Goal: Task Accomplishment & Management: Complete application form

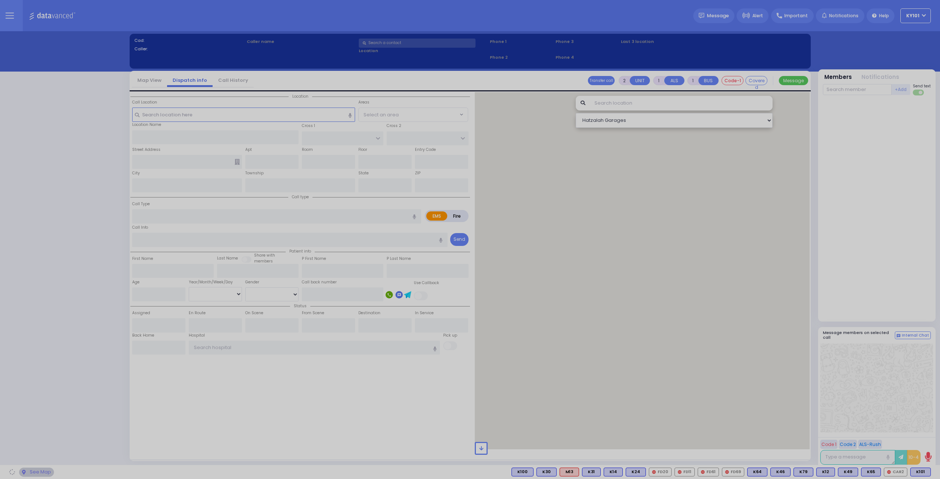
select select "14"
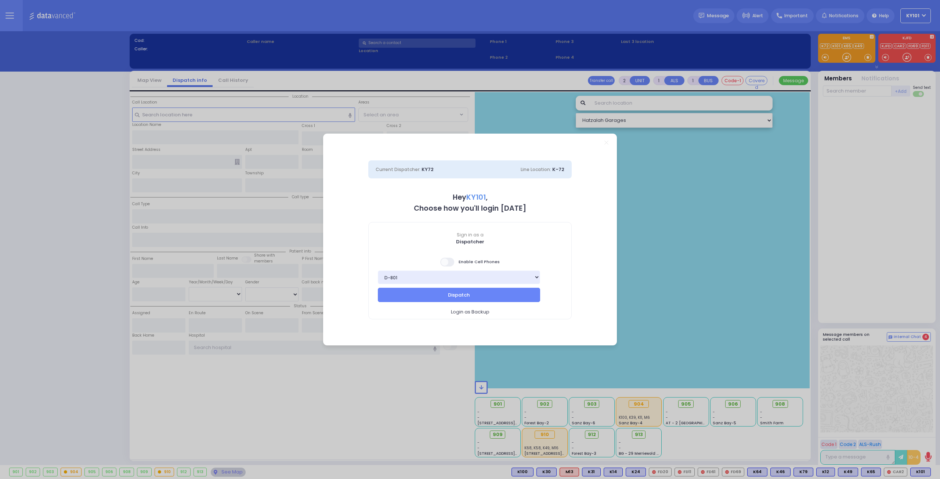
click at [445, 262] on span at bounding box center [447, 262] width 15 height 9
click at [73, 257] on input "checkbox" at bounding box center [73, 257] width 0 height 0
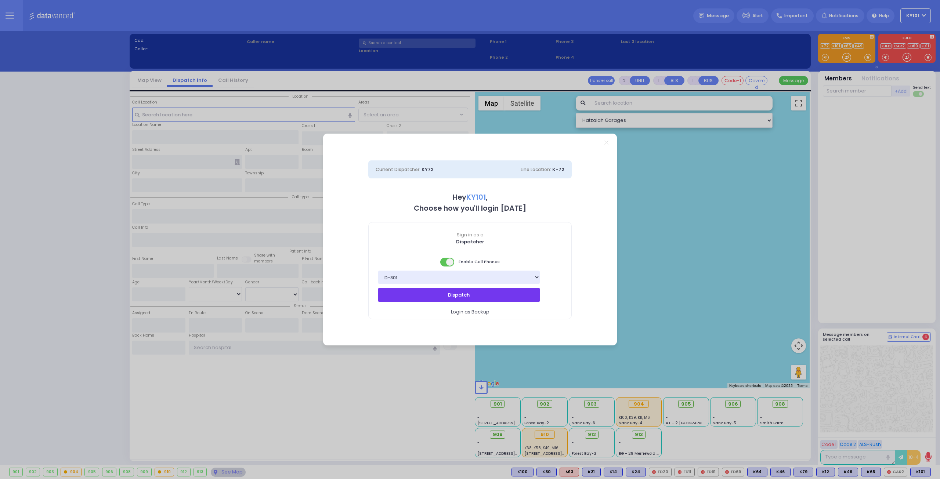
click at [488, 291] on button "Dispatch" at bounding box center [459, 295] width 162 height 14
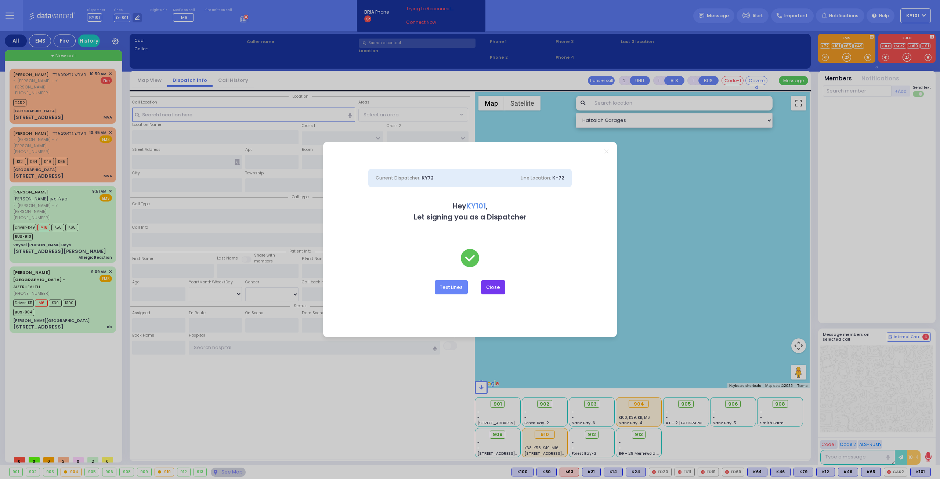
click at [497, 287] on button "Close" at bounding box center [493, 287] width 24 height 14
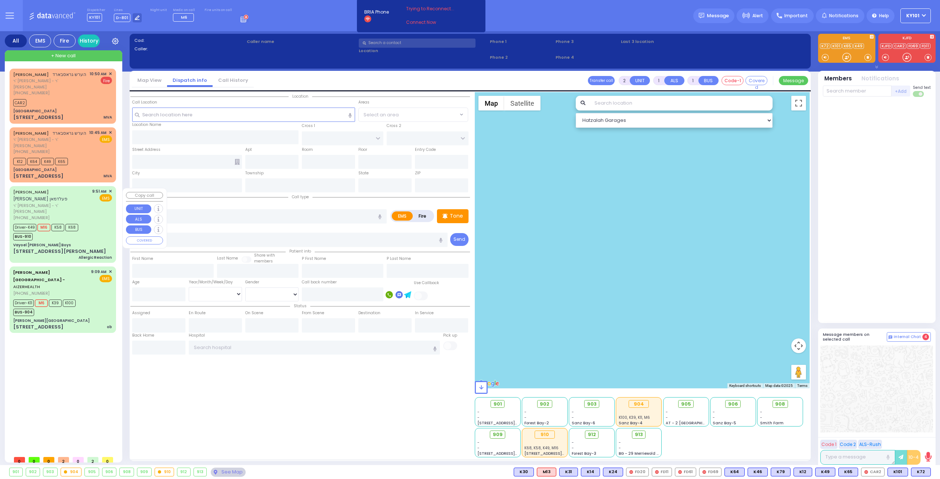
click at [56, 215] on div "(845) 500-7969" at bounding box center [51, 218] width 76 height 6
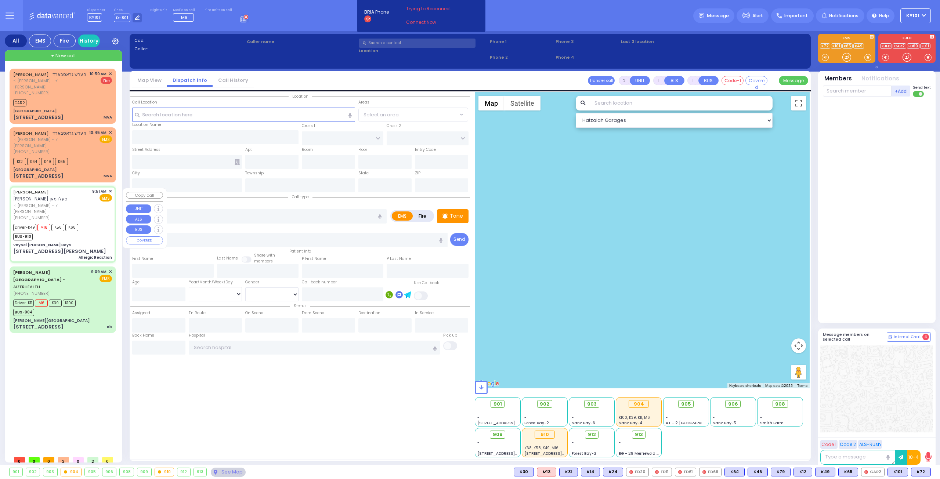
type input "6"
select select
type input "Allergic Reaction"
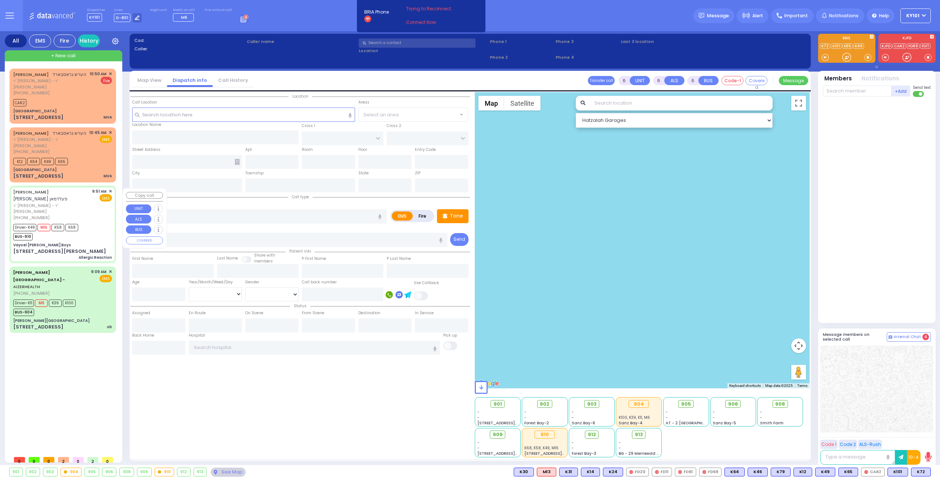
radio input "true"
type input "SHLOME HERSH"
type input "FELDMAN"
type input "Shia"
type input "Weisz"
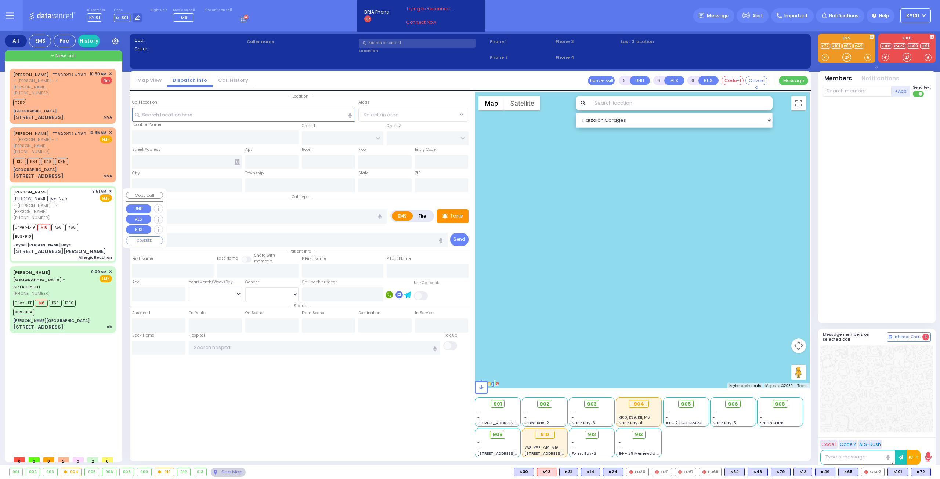
type input "7"
select select "Year"
select select "[DEMOGRAPHIC_DATA]"
type input "09:51"
type input "09:52"
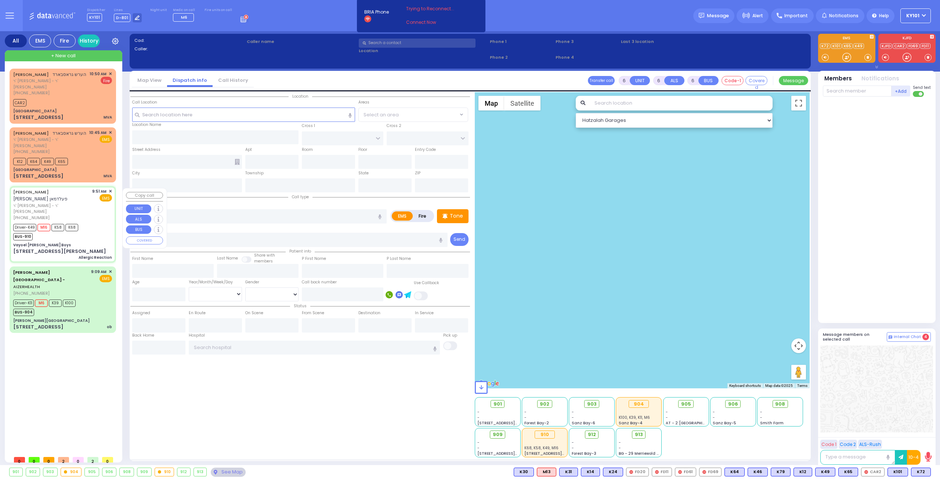
type input "09:55"
type input "10:08"
type input "10:35"
type input "11:00"
type input "Garnet Health Medical Center 707 East Main Street Middletown"
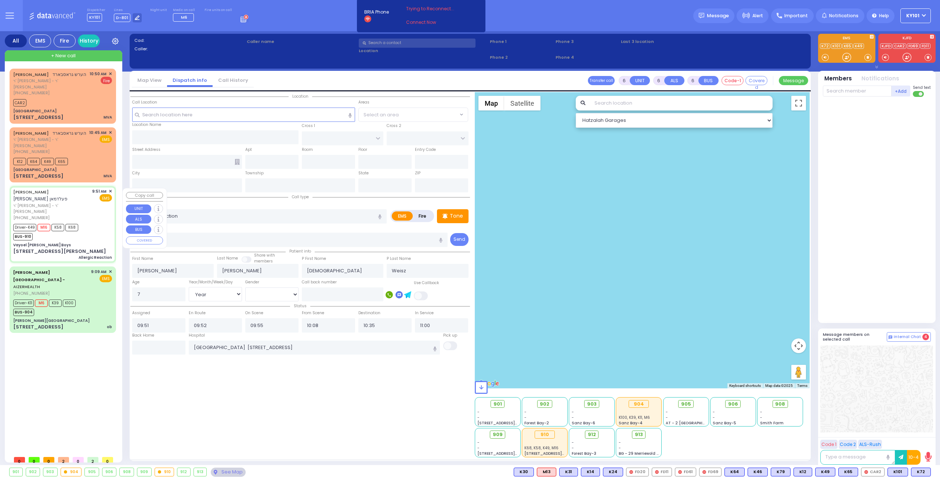
select select "Hatzalah Garages"
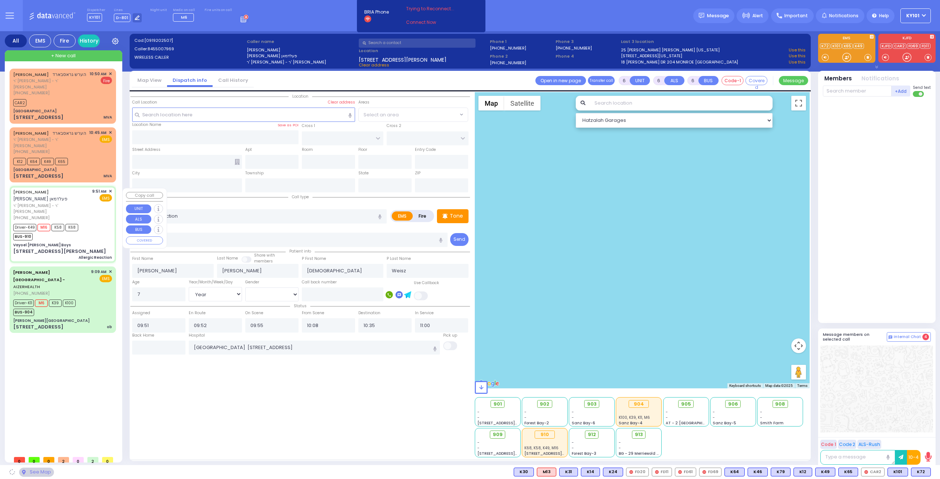
type input "Vayoel Moshe Boys"
type input "OLD COUNTRY RD"
type input "25 Larkin Drive"
type input "Monroe"
type input "[US_STATE]"
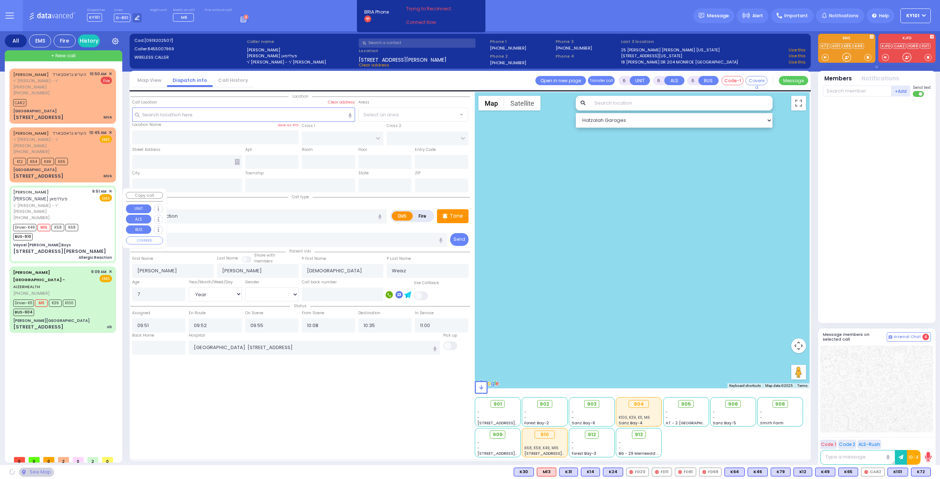
type input "10950"
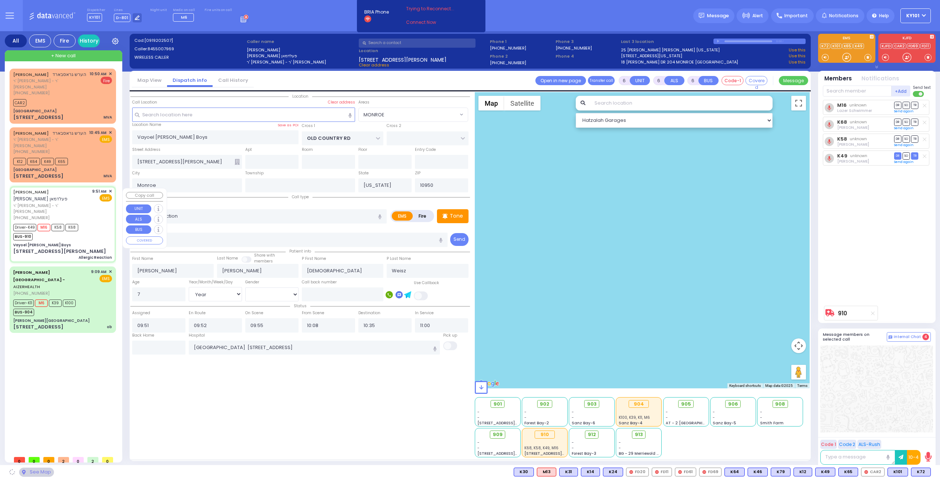
select select "MONROE"
click at [160, 350] on input "text" at bounding box center [158, 348] width 53 height 14
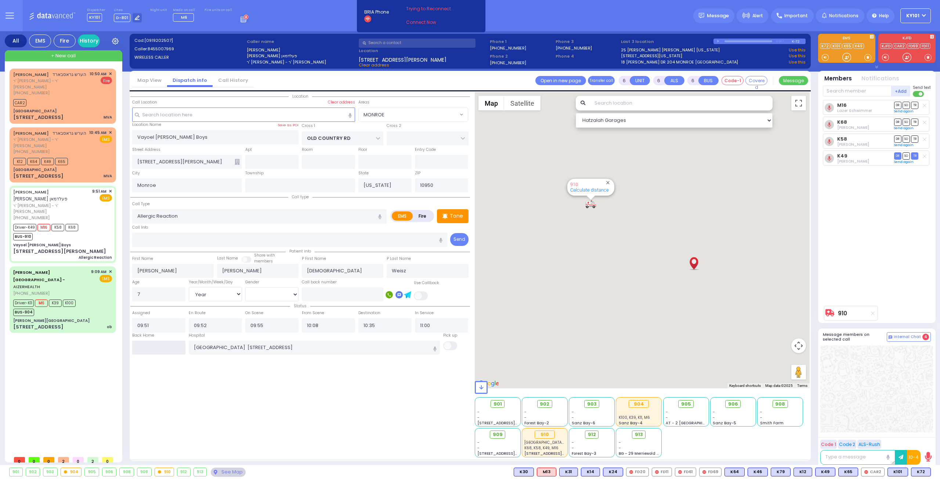
click at [160, 350] on input "text" at bounding box center [158, 348] width 53 height 14
type input "11:05"
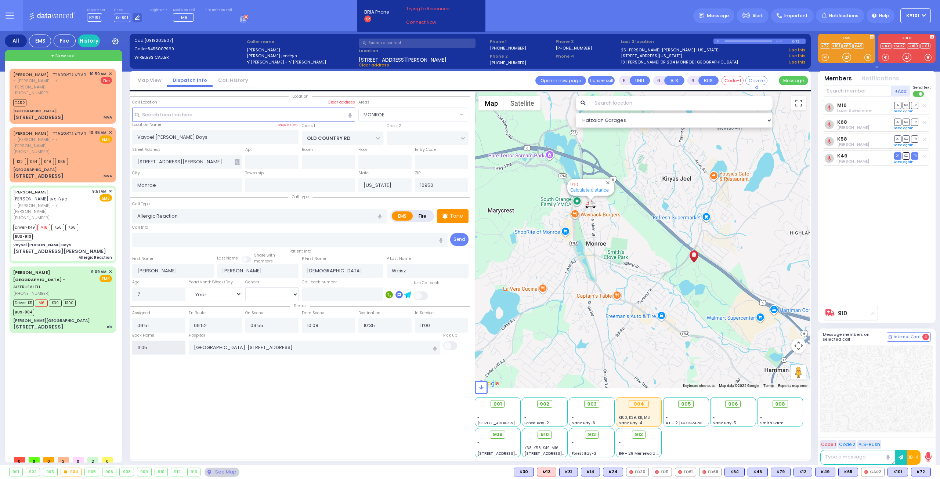
select select
radio input "true"
select select
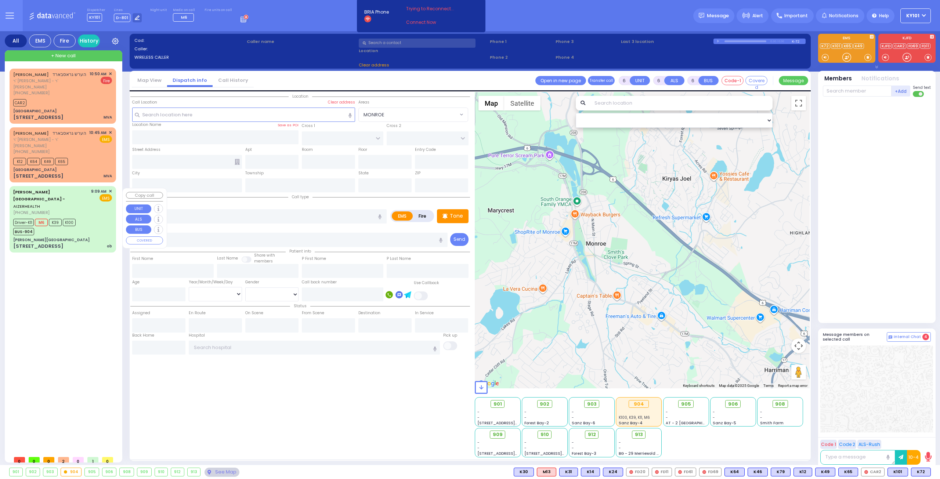
click at [72, 237] on div "Aizer Health Center" at bounding box center [62, 240] width 99 height 6
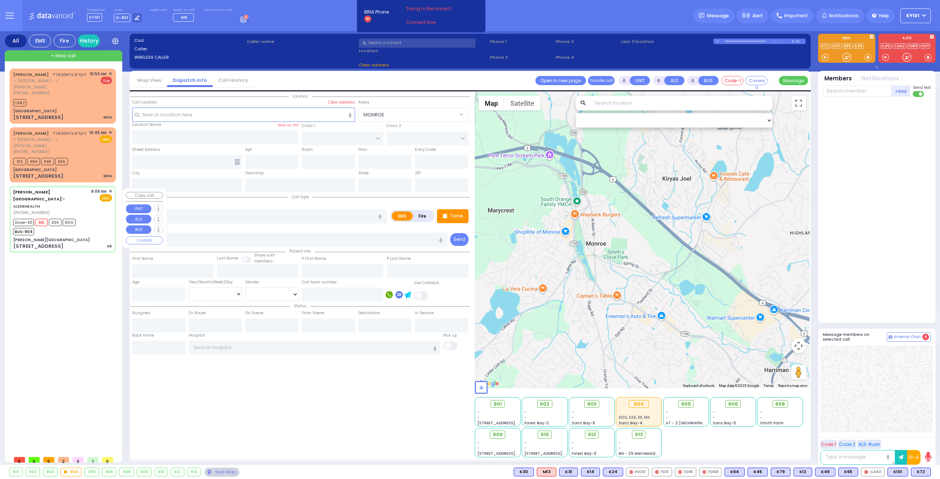
select select
type input "ob"
radio input "true"
type input "Freida"
type input "Wagschal"
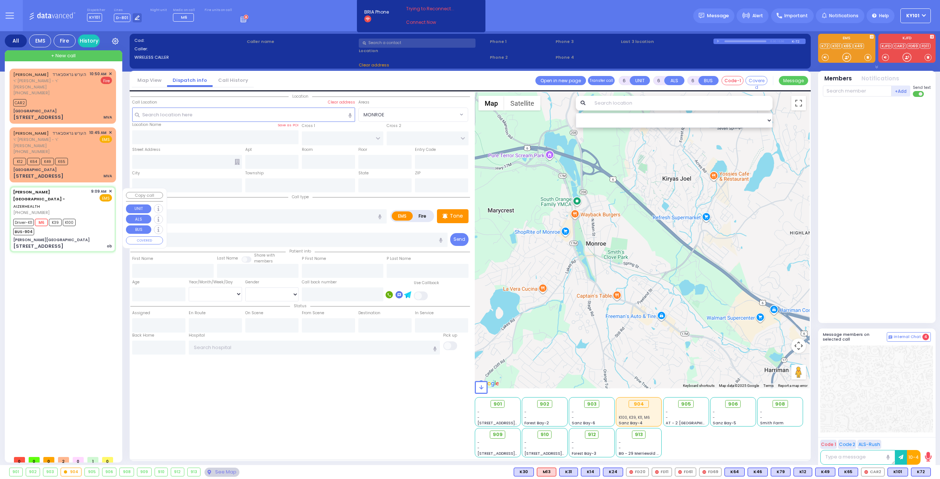
type input "22"
select select "Year"
select select "[DEMOGRAPHIC_DATA]"
type input "09:09"
type input "09:10"
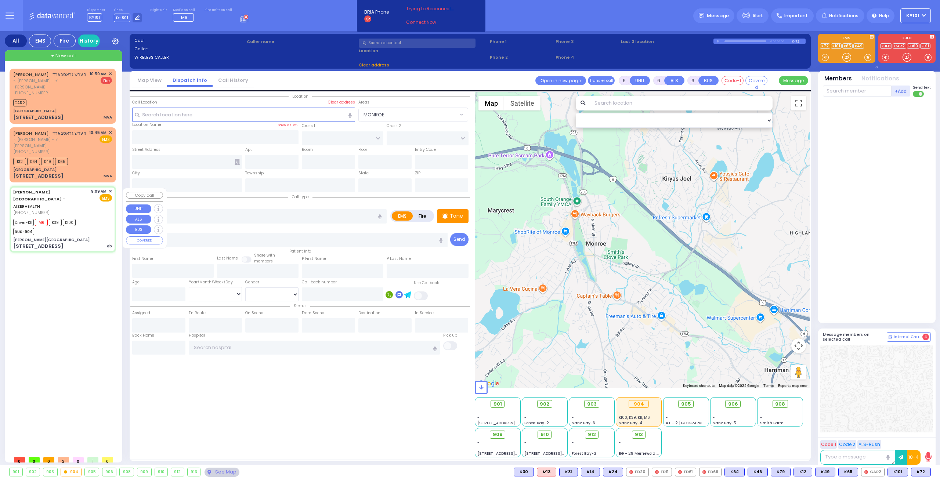
type input "09:12"
type input "09:20"
type input "09:50"
type input "10:05"
type input "Good Samaritan Hospital 257 Lafayette Avenue 8457909405 Suffern"
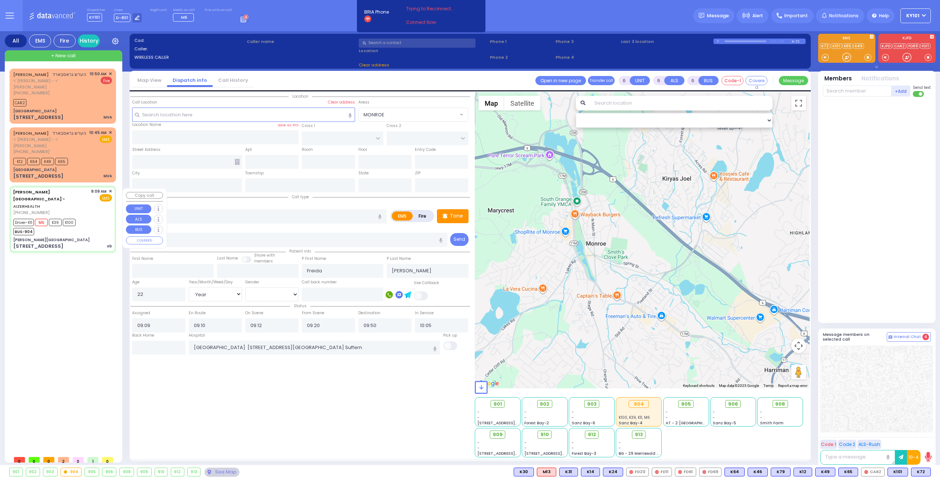
select select "Hatzalah Garages"
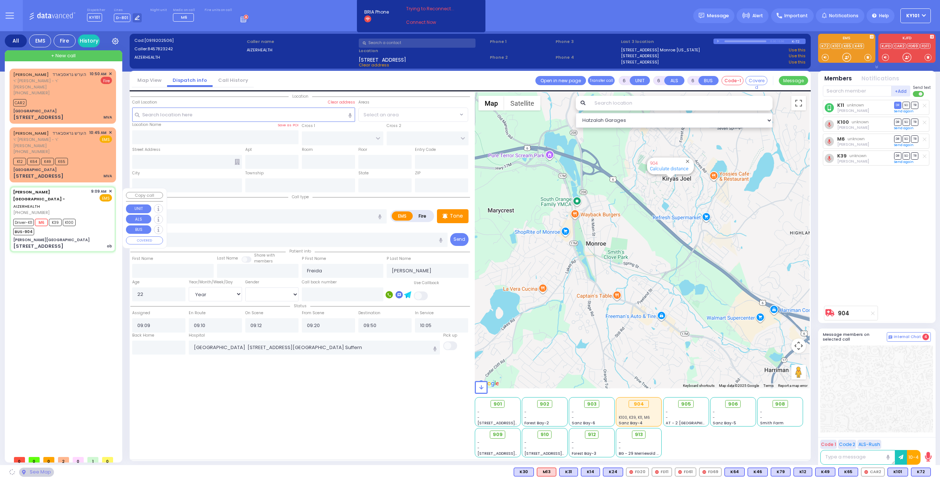
type input "Aizer Health Center"
type input "VAN BUREN DR"
type input "CARTER LN"
type input "49 Forest Rd"
type input "Kiryas Joel"
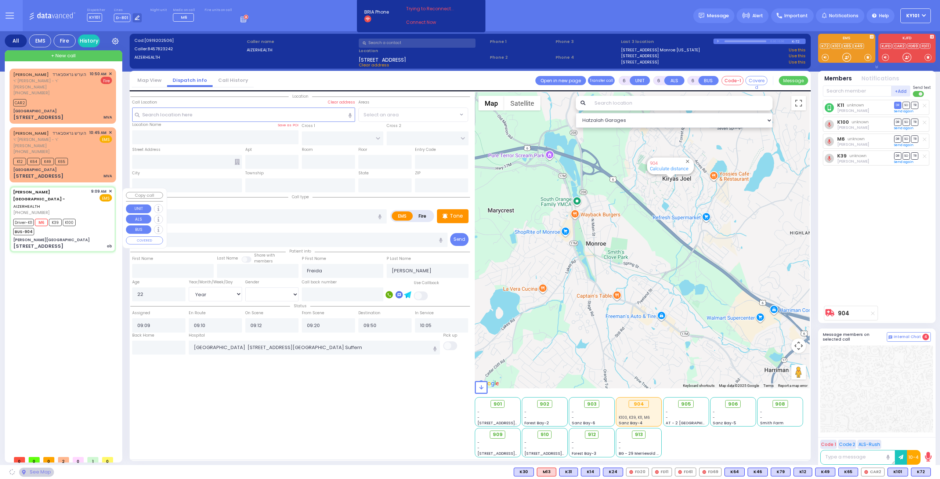
type input "[US_STATE]"
type input "10950"
select select "SECTION 2"
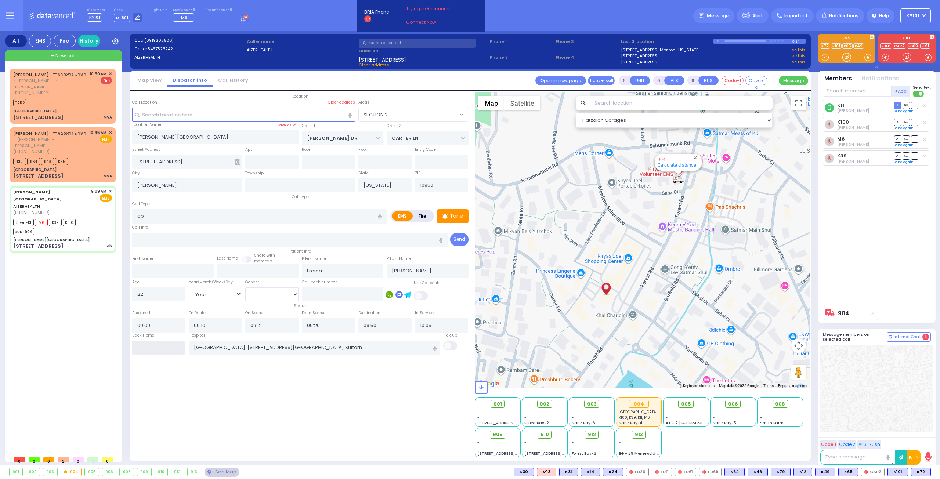
click at [173, 341] on input "text" at bounding box center [158, 348] width 53 height 14
type input "11:06"
select select
radio input "true"
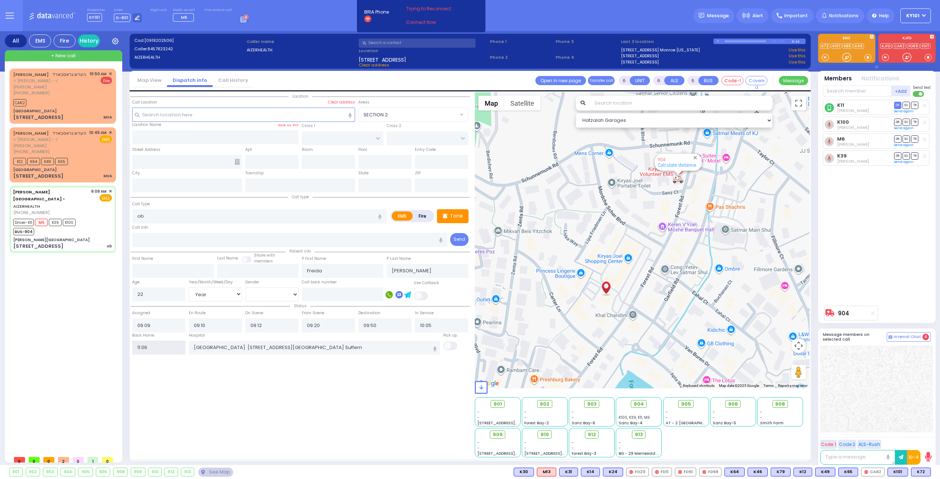
select select
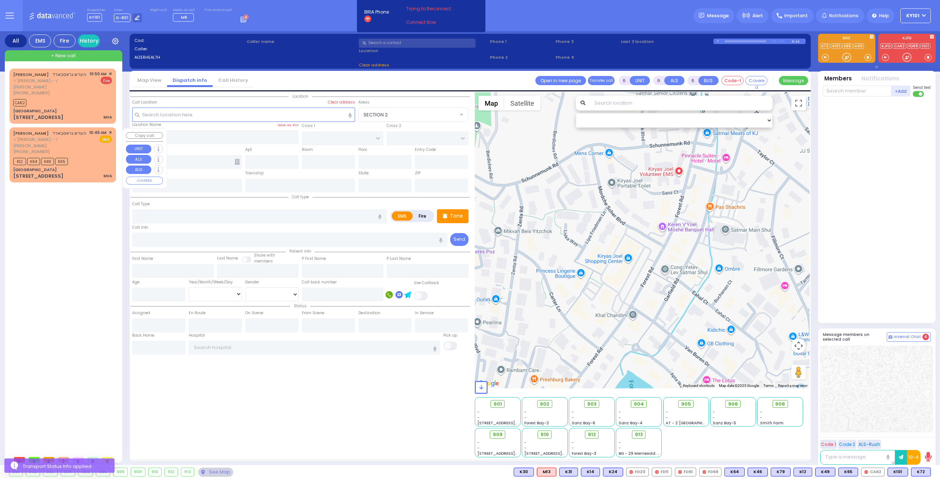
click at [45, 137] on div "HERSHEL GROSSBARD הערש גראסבארד" at bounding box center [49, 133] width 73 height 7
type input "4"
type input "1"
select select
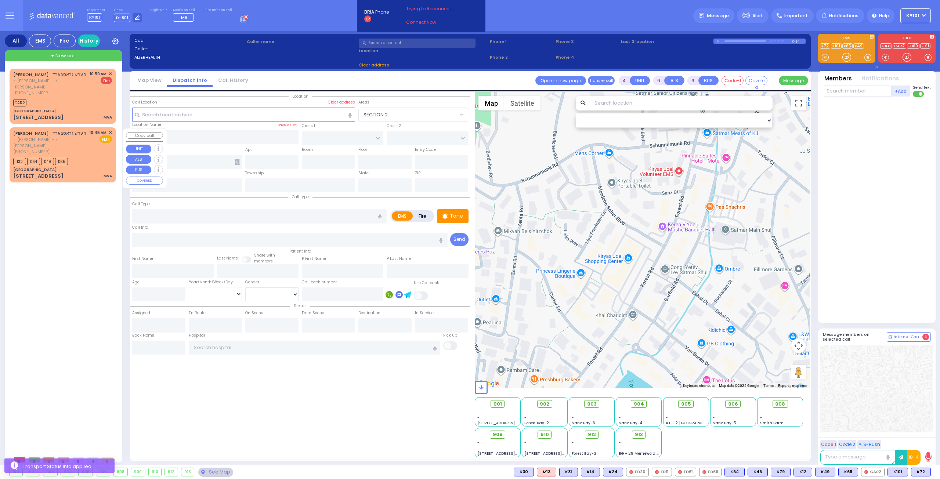
type input "MVA"
radio input "true"
type input "[PERSON_NAME]"
select select
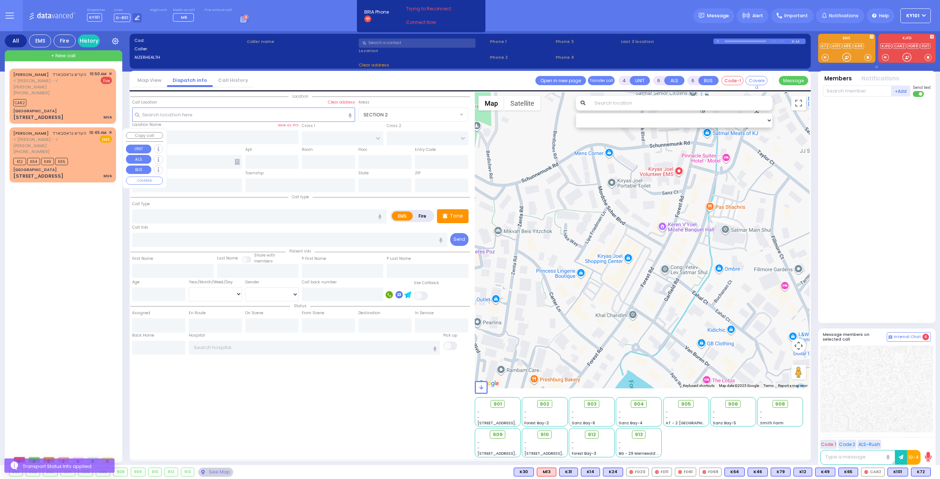
type input "10:45"
type input "10:49"
select select "Hatzalah Garages"
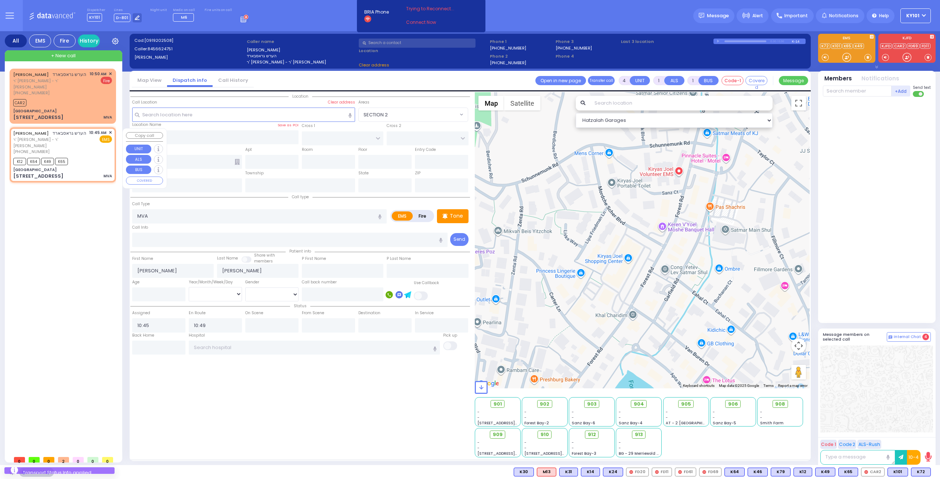
type input "[GEOGRAPHIC_DATA]"
type input "CHEVRON RD"
type input "[STREET_ADDRESS]"
type input "Monroe"
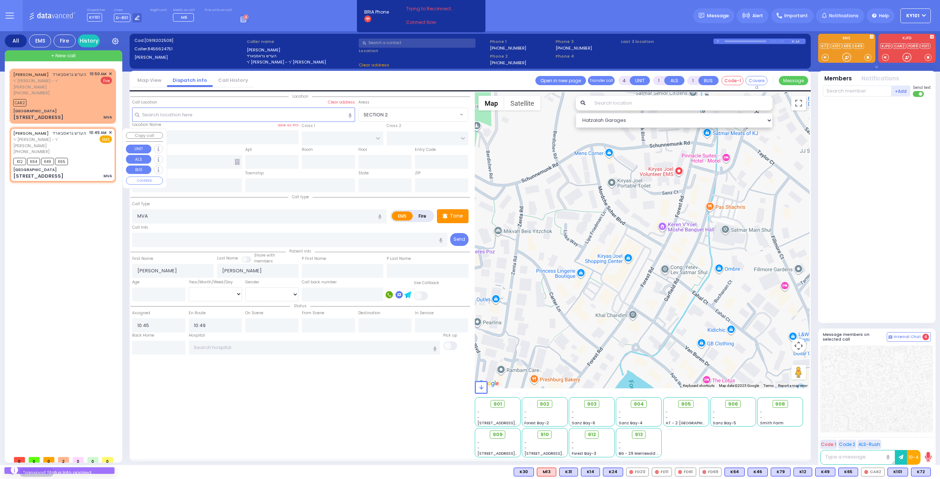
type input "[US_STATE]"
type input "10950"
select select "SECTION 5"
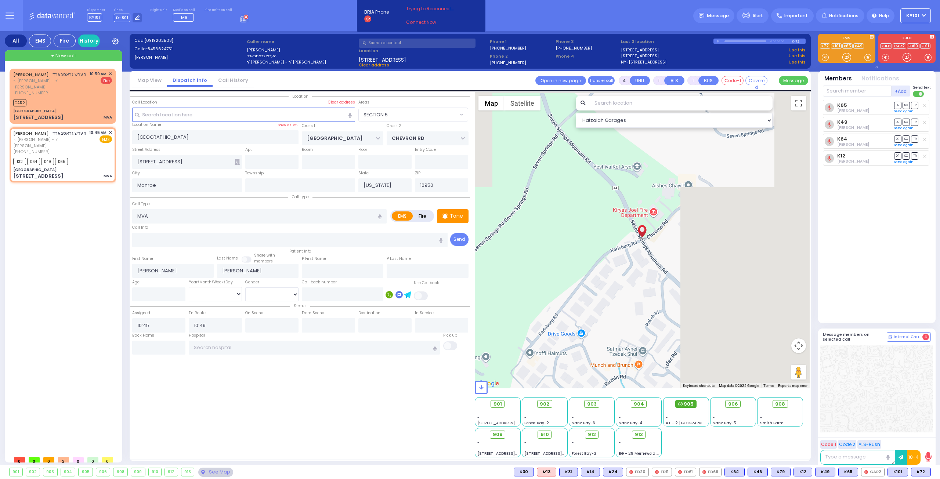
click at [691, 403] on span "905" at bounding box center [688, 403] width 10 height 7
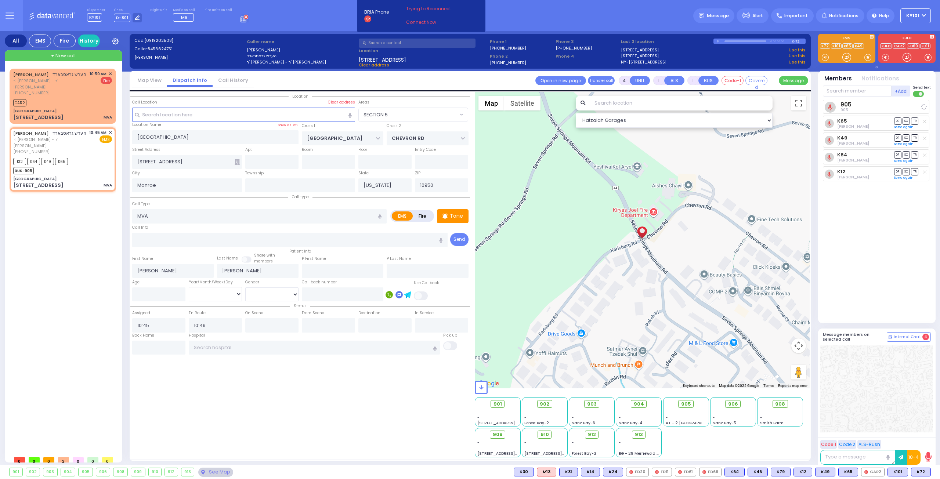
select select
radio input "true"
select select
select select "Hatzalah Garages"
select select "SECTION 5"
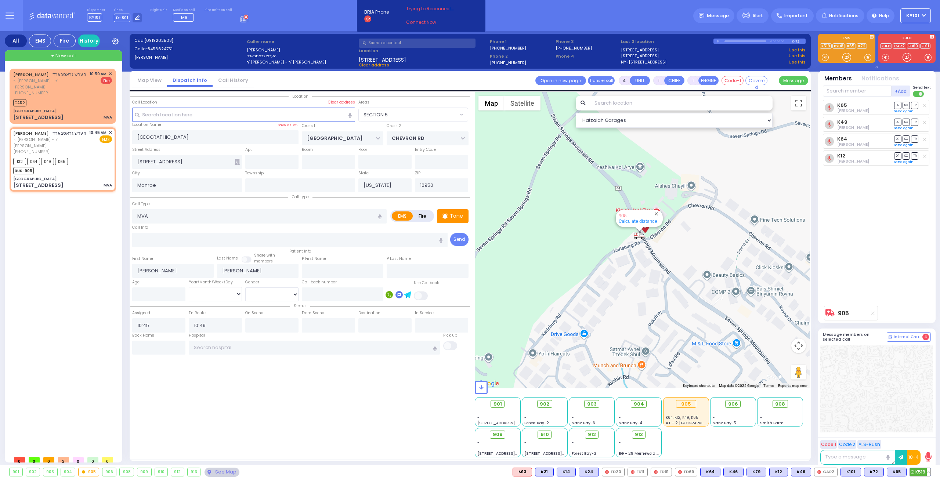
click at [919, 473] on span "K519" at bounding box center [919, 472] width 21 height 8
select select
radio input "true"
select select
select select "Hatzalah Garages"
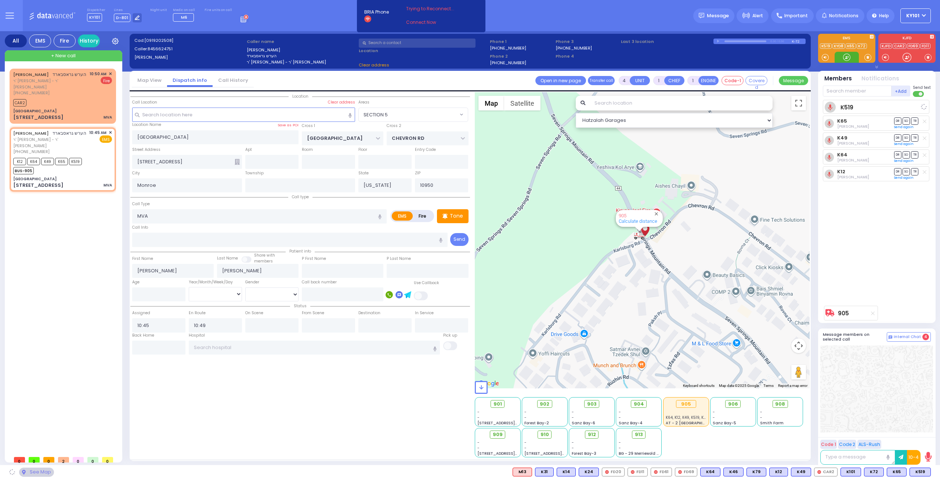
select select "SECTION 5"
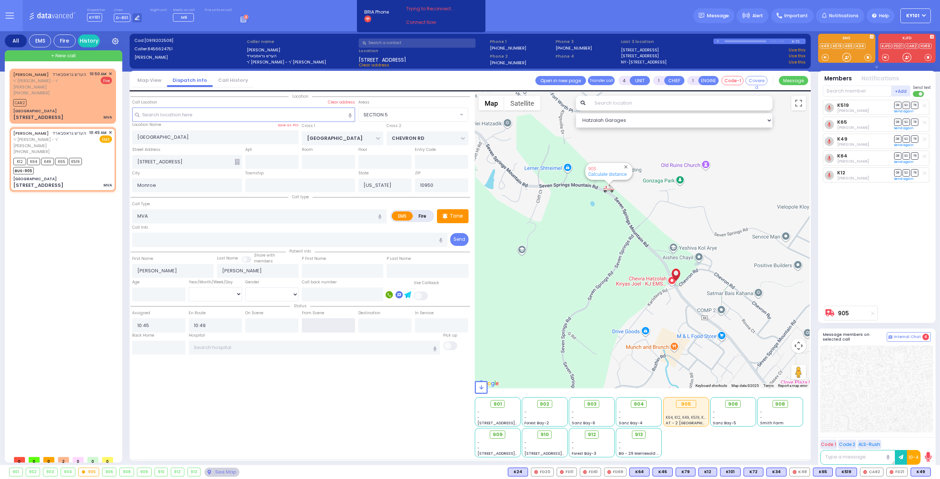
click at [330, 324] on input "text" at bounding box center [328, 325] width 53 height 14
click at [330, 323] on input "text" at bounding box center [328, 325] width 53 height 14
type input "11:15"
drag, startPoint x: 324, startPoint y: 324, endPoint x: 278, endPoint y: 328, distance: 46.4
click at [278, 328] on div "Status Assigned 10:45 En Route 10:49 11:15" at bounding box center [299, 317] width 339 height 31
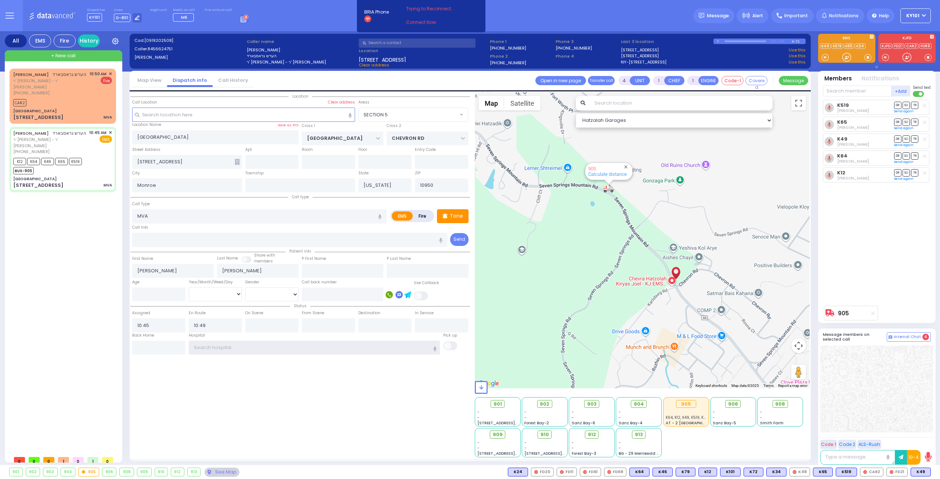
click at [250, 346] on input "text" at bounding box center [314, 348] width 251 height 14
select select
radio input "true"
select select
type input "11:15"
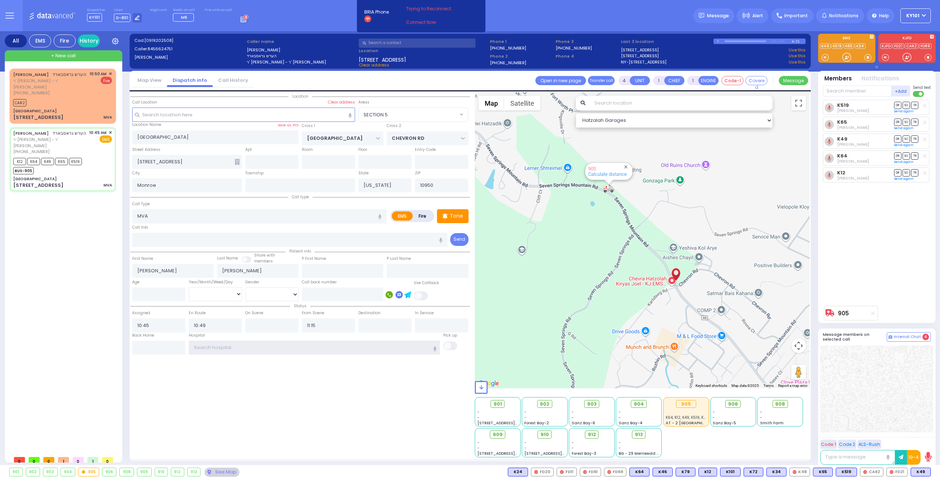
select select "Hatzalah Garages"
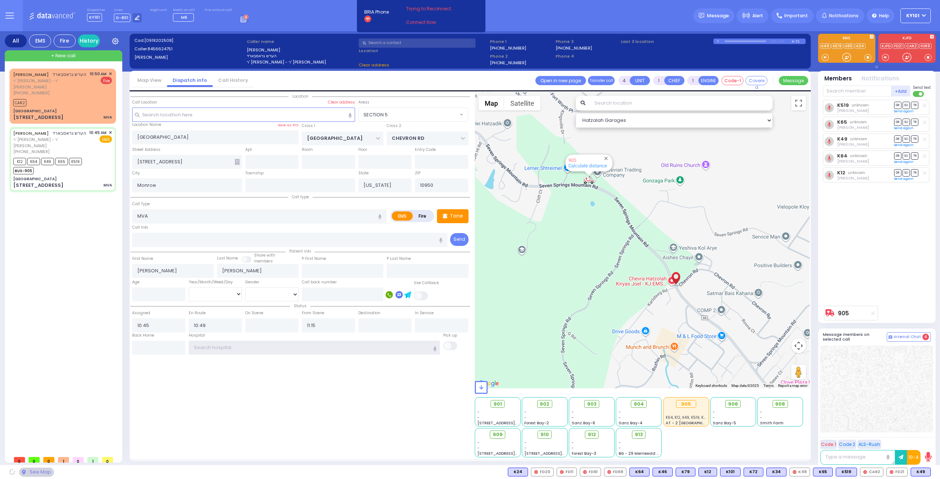
select select "SECTION 5"
type input "st"
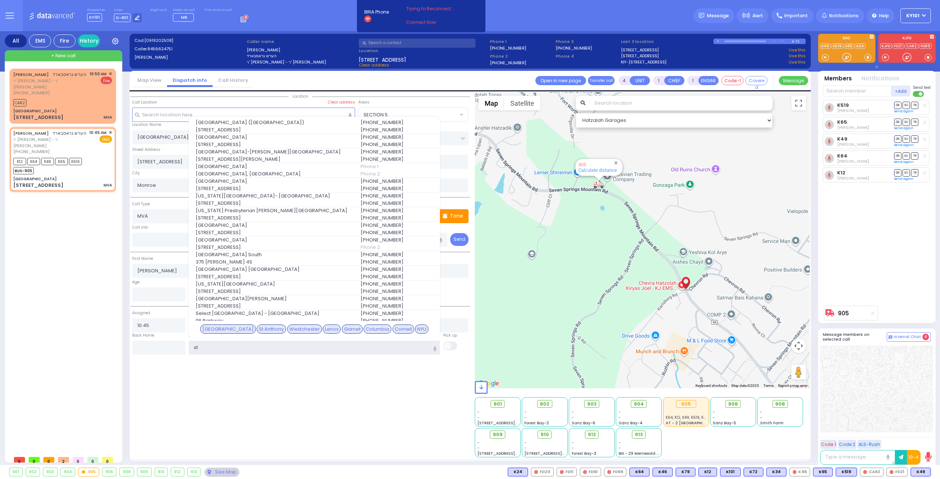
select select
radio input "true"
select select
select select "Hatzalah Garages"
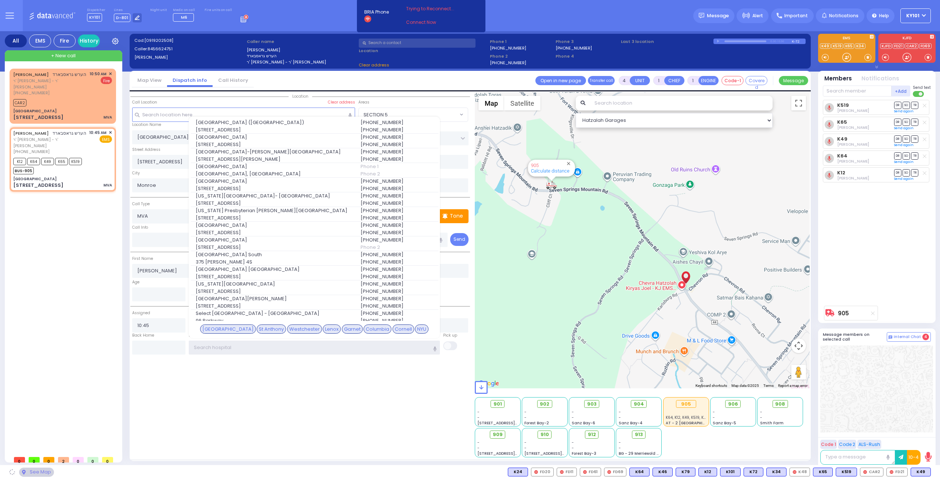
select select "SECTION 5"
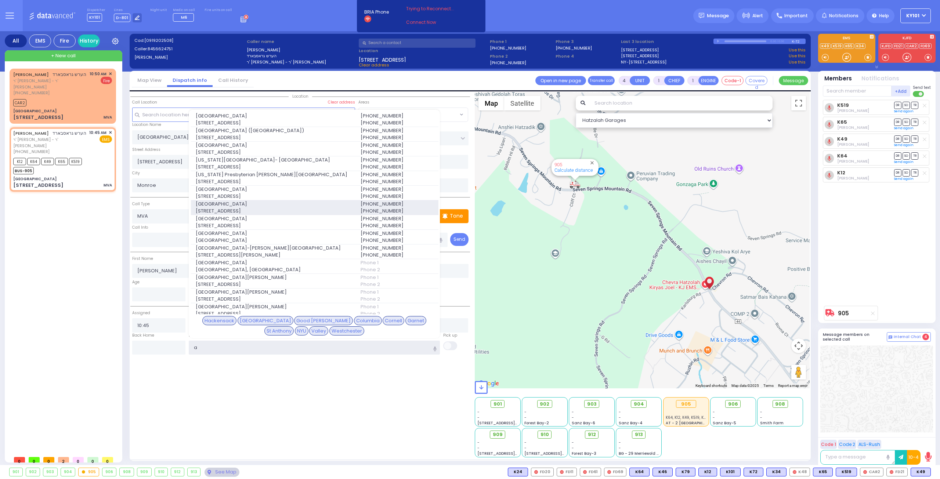
type input "a"
click at [306, 201] on span "[GEOGRAPHIC_DATA]" at bounding box center [274, 203] width 156 height 7
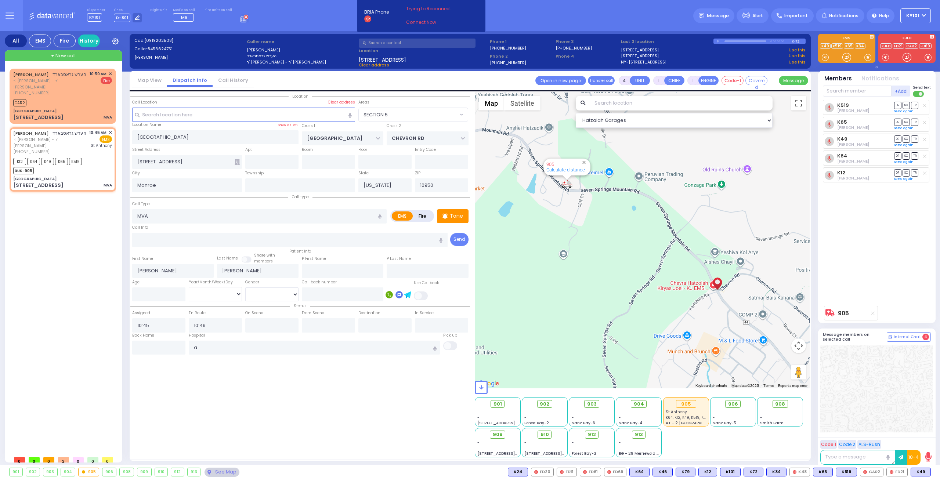
select select
radio input "true"
select select
type input "[GEOGRAPHIC_DATA]"
select select "Hatzalah Garages"
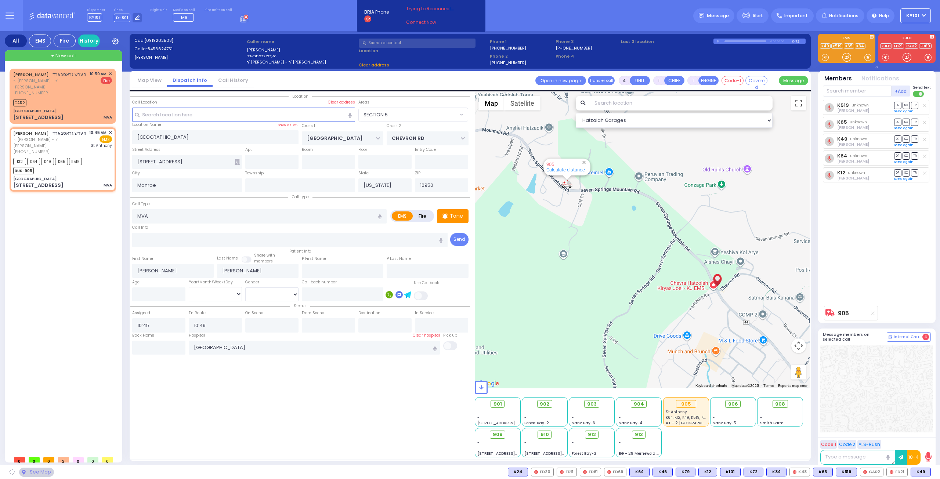
select select "SECTION 5"
click at [896, 138] on span "DR" at bounding box center [897, 138] width 7 height 7
click at [916, 121] on span "TR" at bounding box center [914, 122] width 7 height 7
click at [916, 103] on span "TR" at bounding box center [914, 105] width 7 height 7
click at [905, 153] on span "SO" at bounding box center [905, 155] width 7 height 7
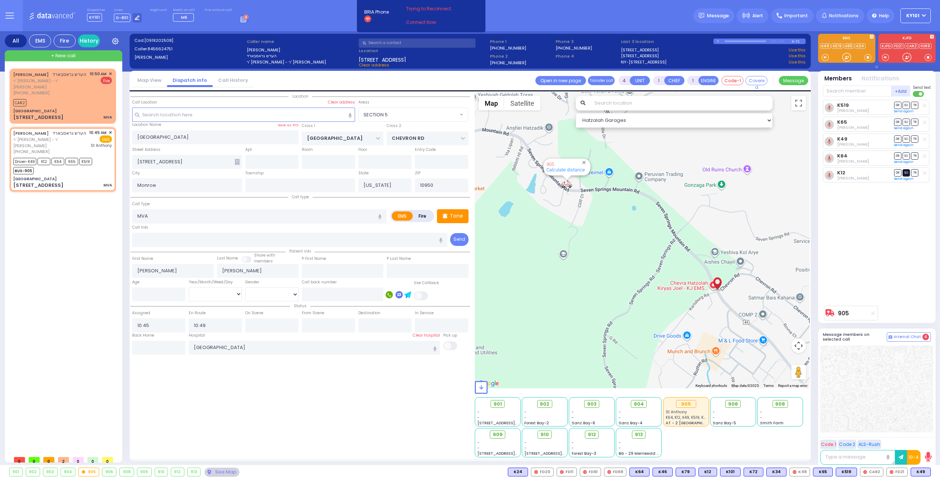
click at [905, 172] on span "SO" at bounding box center [905, 172] width 7 height 7
select select
radio input "true"
select select
type input "11:16"
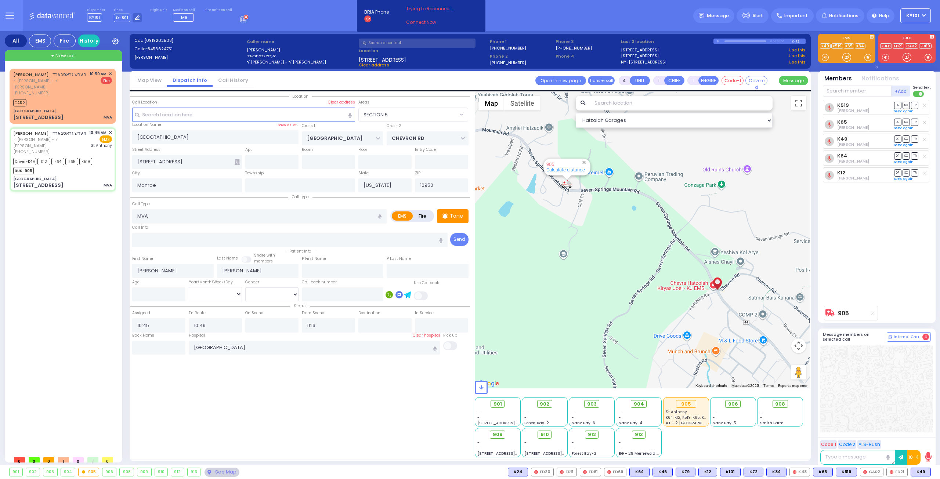
select select "Hatzalah Garages"
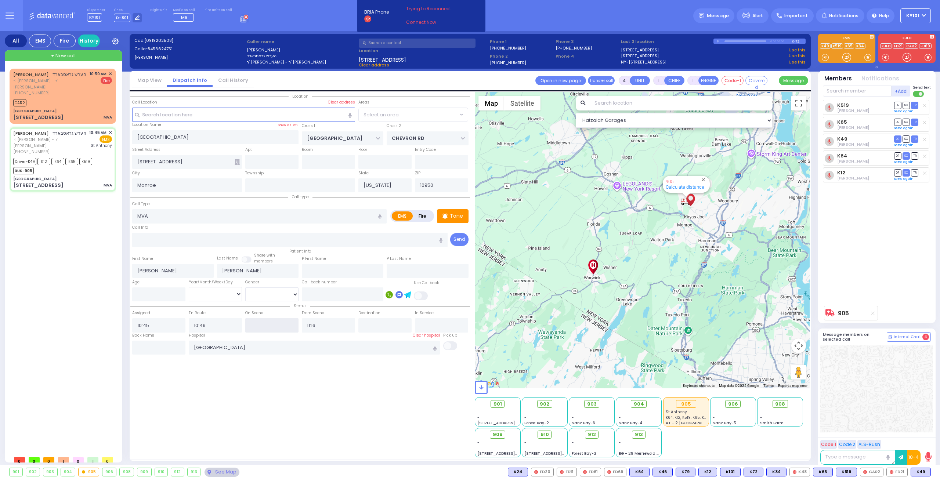
click at [273, 326] on input "text" at bounding box center [271, 325] width 53 height 14
type input "10"
select select
radio input "true"
select select
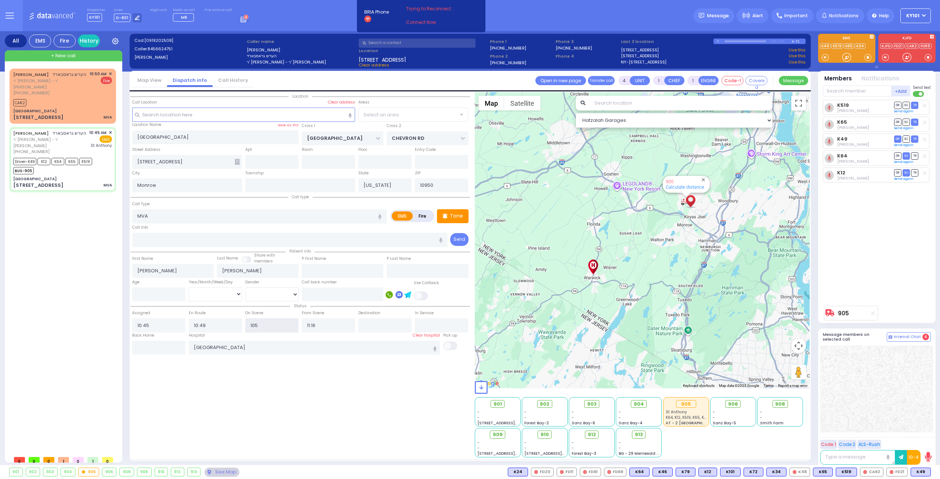
type input "1050"
select select "Hatzalah Garages"
select select "SECTION 5"
type input "10:50"
select select
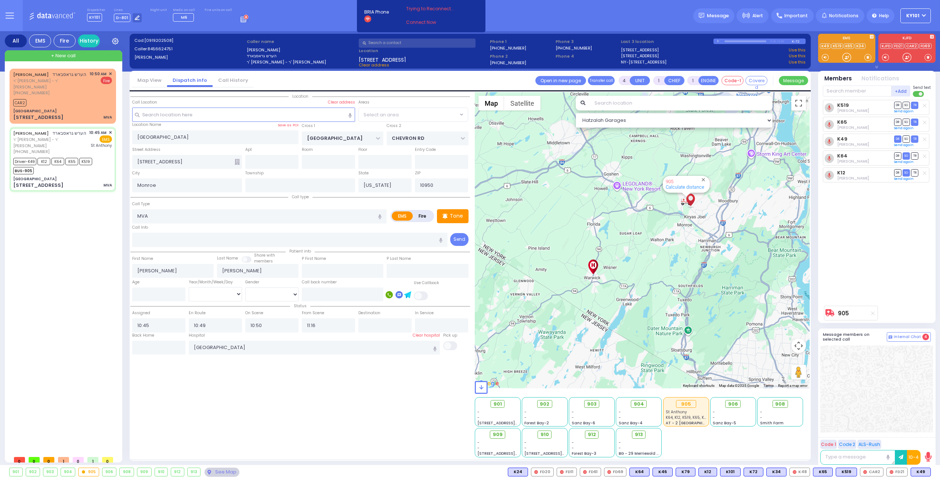
radio input "true"
select select
select select "Hatzalah Garages"
select select "SECTION 5"
click at [53, 115] on div "[STREET_ADDRESS] MVA" at bounding box center [62, 117] width 99 height 7
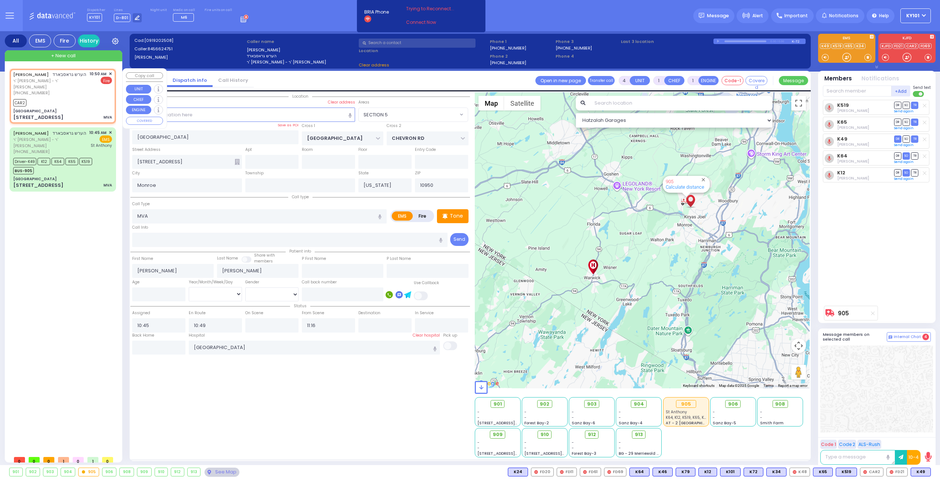
select select
radio input "true"
select select
type input "10:50"
select select "Hatzalah Garages"
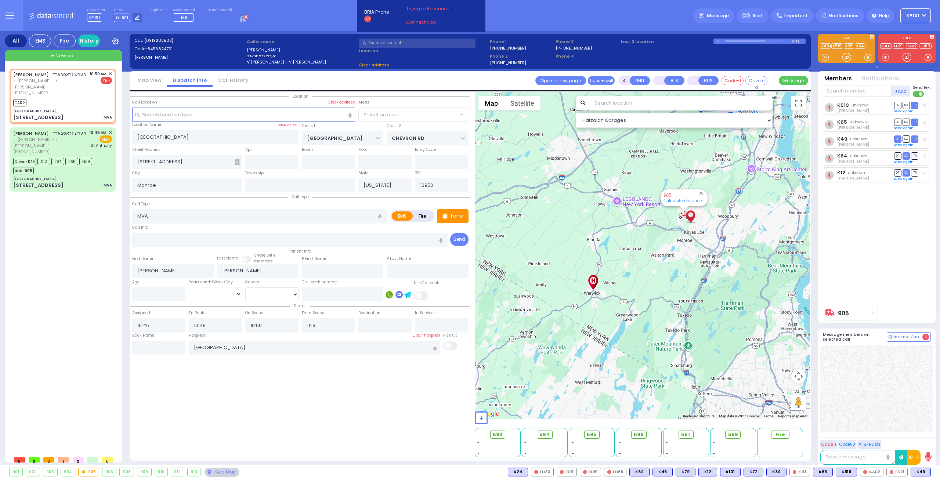
select select "SECTION 5"
select select
radio input "true"
select select
select select "Hatzalah Garages"
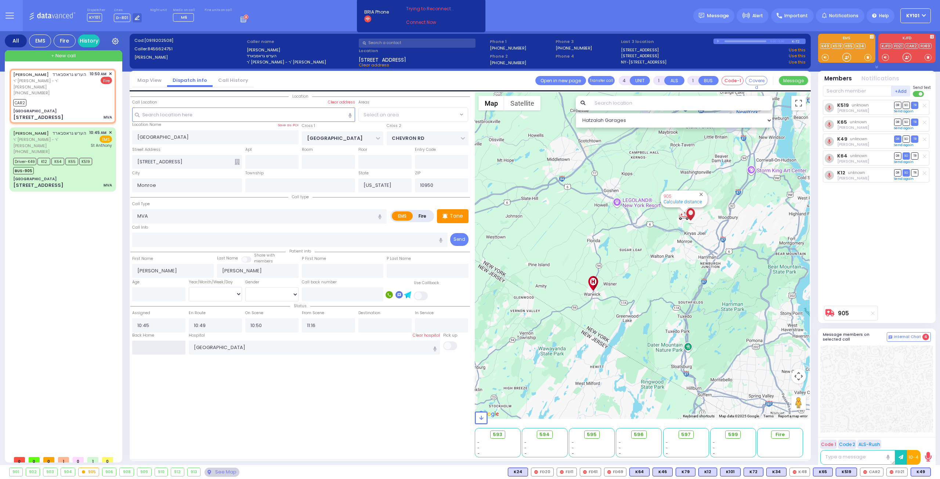
click at [157, 341] on input "text" at bounding box center [158, 348] width 53 height 14
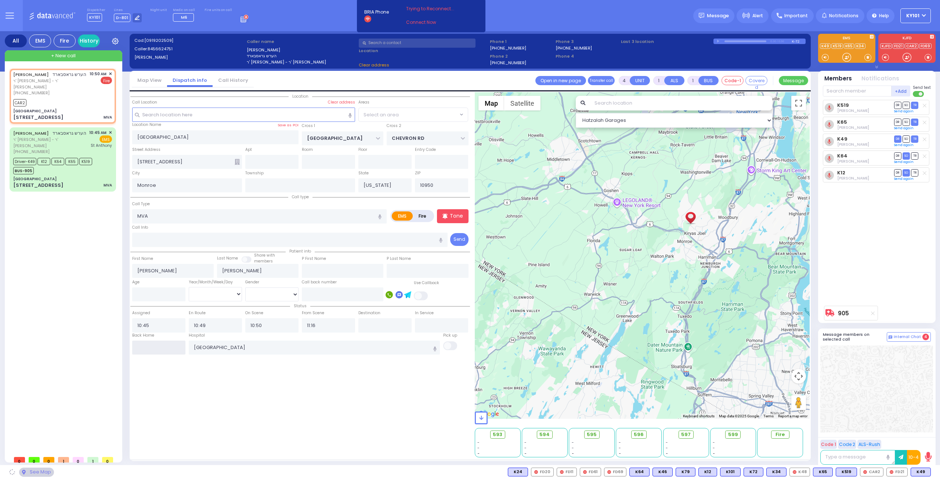
select select
radio input "false"
radio input "true"
select select
type input "10:50"
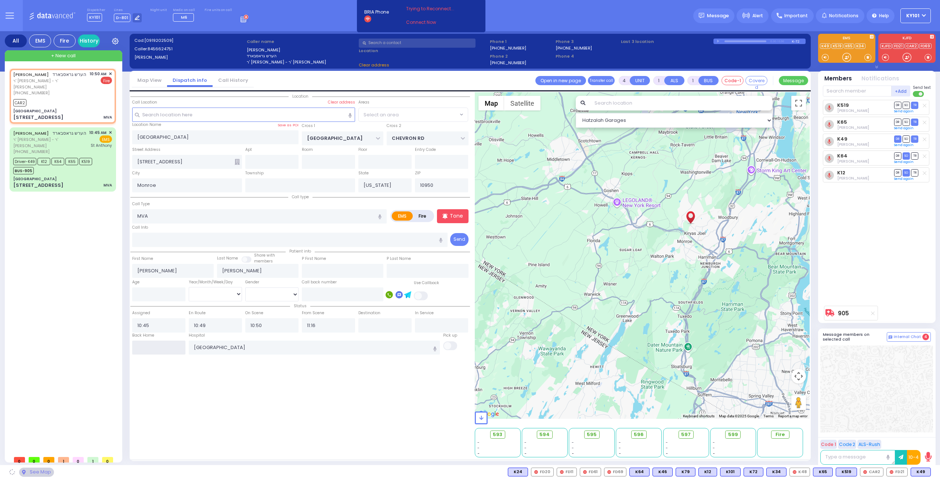
type input "10:50"
select select "Hatzalah Garages"
click at [156, 341] on input "text" at bounding box center [158, 348] width 53 height 14
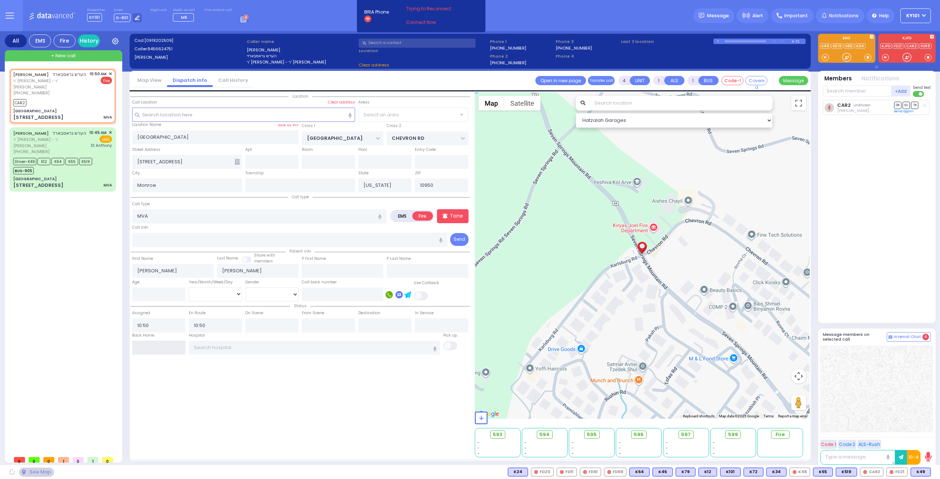
select select
radio input "true"
select select
type input "10:45"
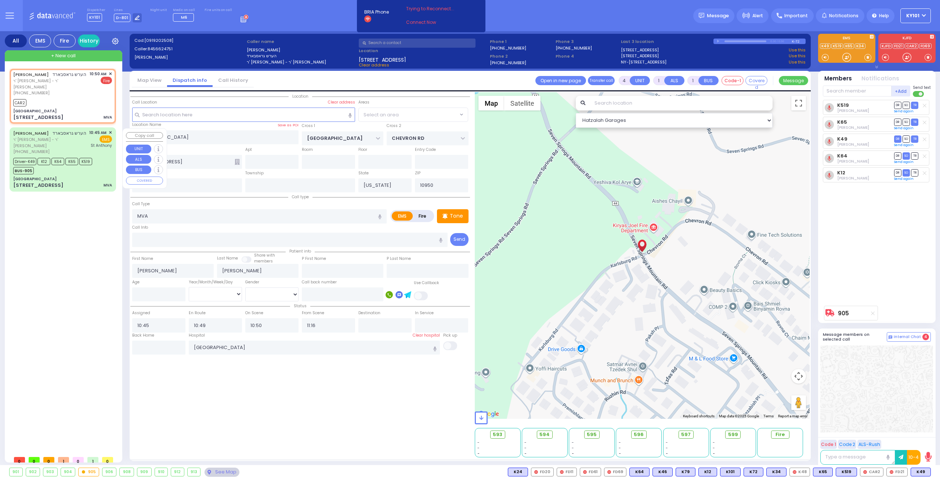
click at [70, 181] on div "[GEOGRAPHIC_DATA]" at bounding box center [62, 179] width 99 height 6
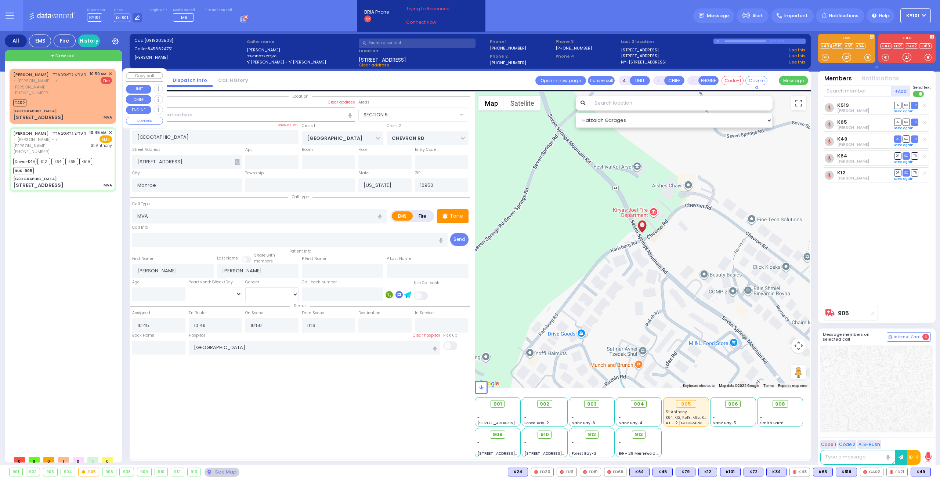
click at [59, 108] on div "HERSHEL GROSSBARD הערש גראסבארד ר' אברהם חיים - ר' יצחק טירנויער (845) 662-4751…" at bounding box center [62, 96] width 103 height 52
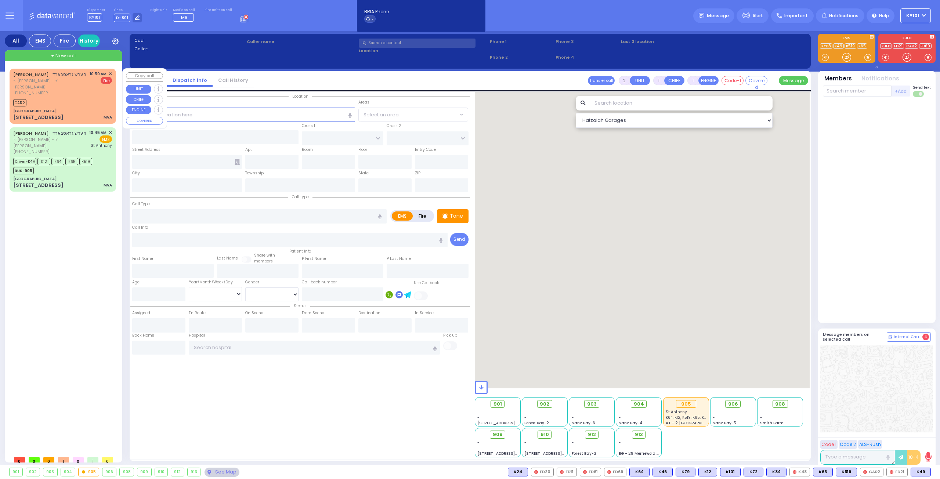
click at [72, 98] on div "CAR2" at bounding box center [62, 101] width 99 height 9
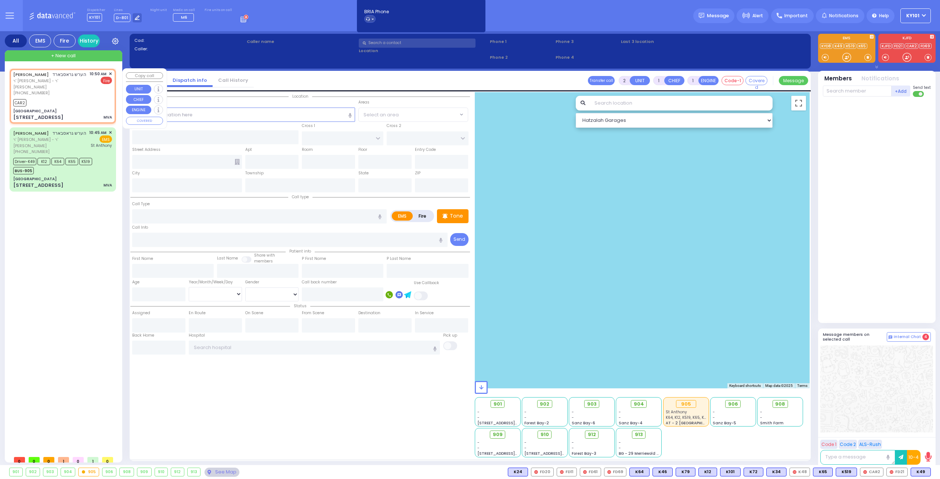
type input "4"
select select
type input "MVA"
radio input "false"
radio input "true"
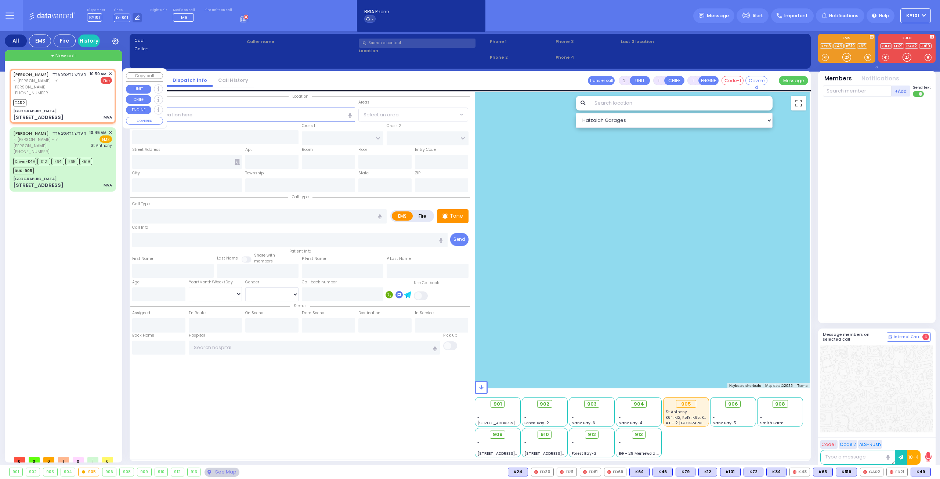
type input "[PERSON_NAME]"
select select
type input "10:50"
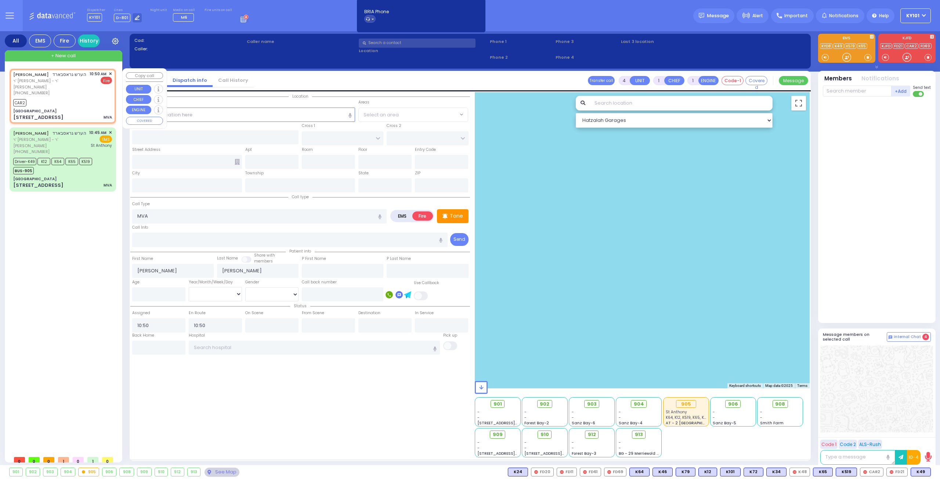
select select "Hatzalah Garages"
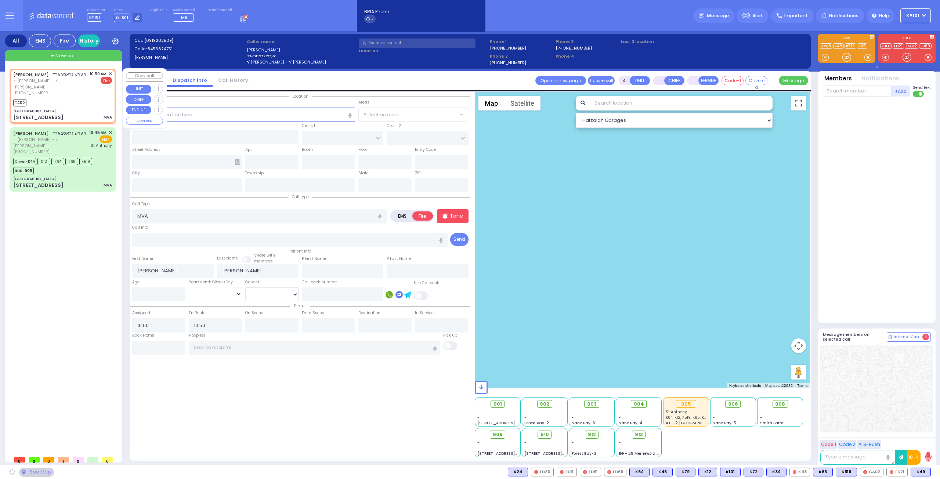
type input "[GEOGRAPHIC_DATA]"
type input "CHEVRON RD"
type input "[STREET_ADDRESS]"
type input "Monroe"
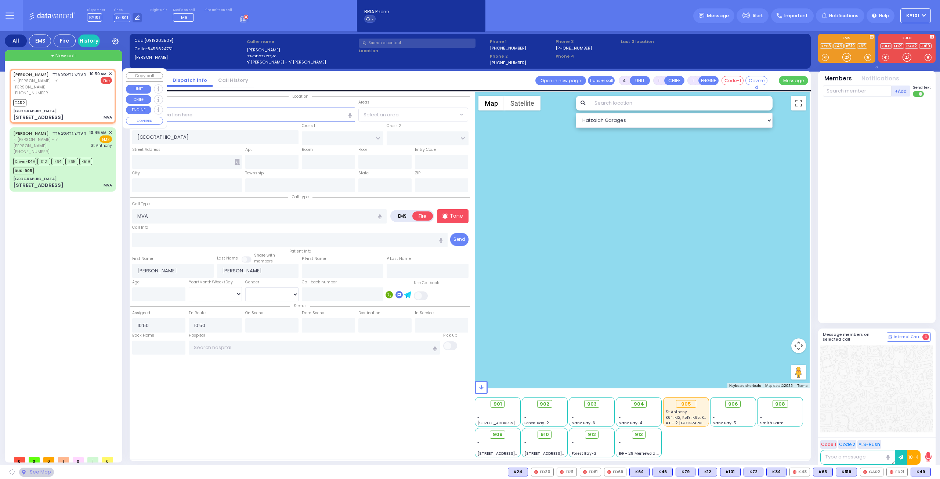
type input "[US_STATE]"
type input "10950"
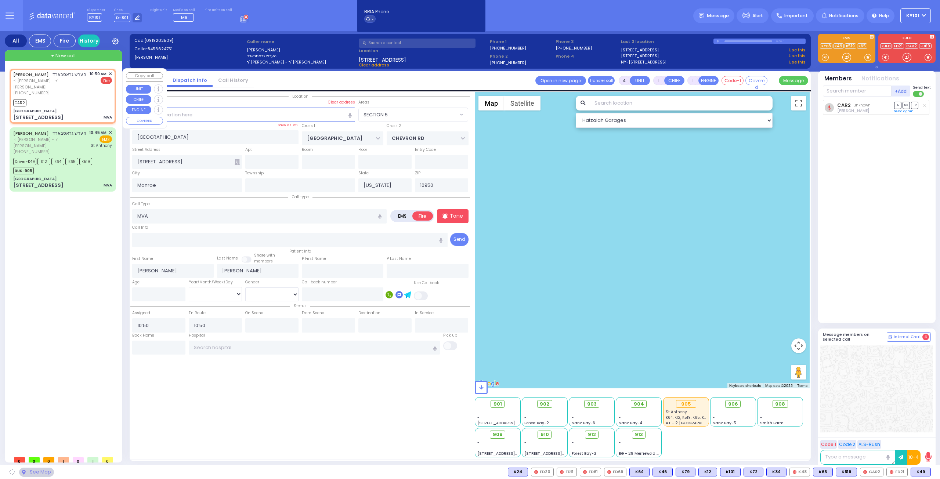
select select "SECTION 5"
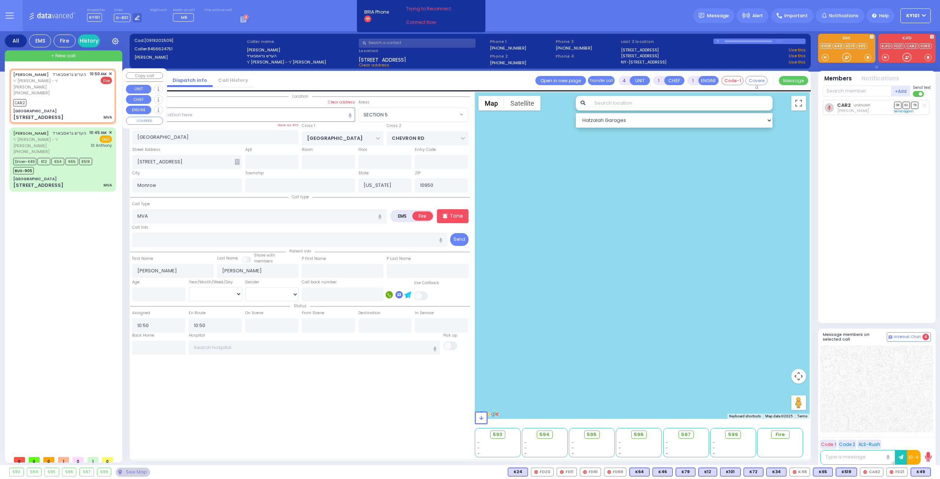
click at [109, 73] on span "✕" at bounding box center [110, 74] width 3 height 6
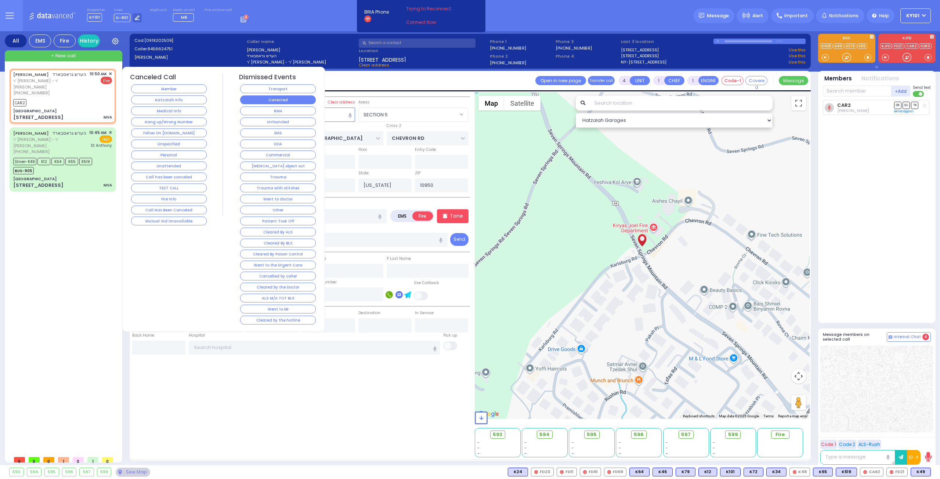
click at [266, 96] on button "Corrected" at bounding box center [278, 99] width 76 height 9
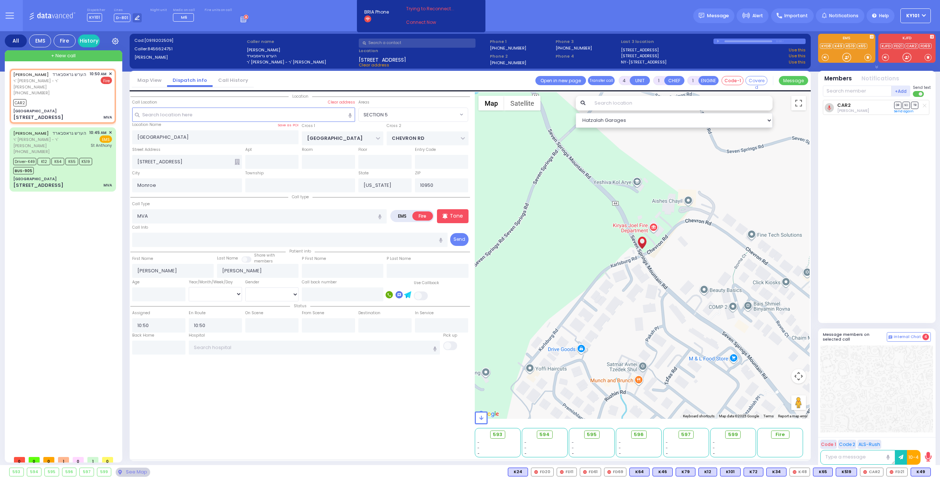
select select
radio input "true"
select select
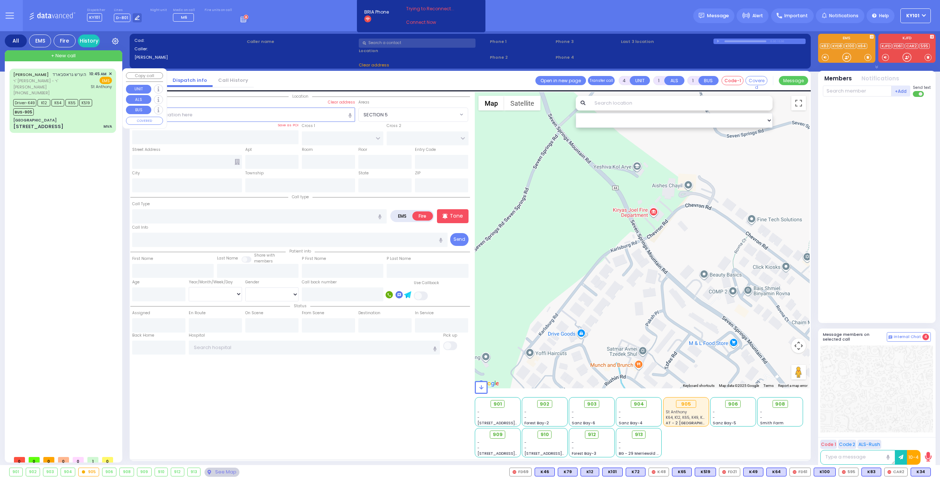
drag, startPoint x: 74, startPoint y: 122, endPoint x: 82, endPoint y: 117, distance: 9.4
click at [74, 122] on div "[GEOGRAPHIC_DATA]" at bounding box center [62, 120] width 99 height 6
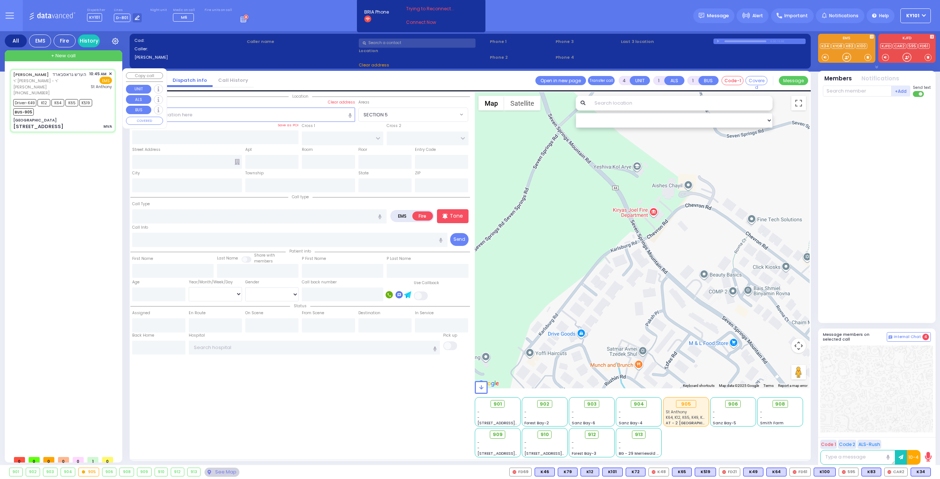
type input "6"
select select
type input "MVA"
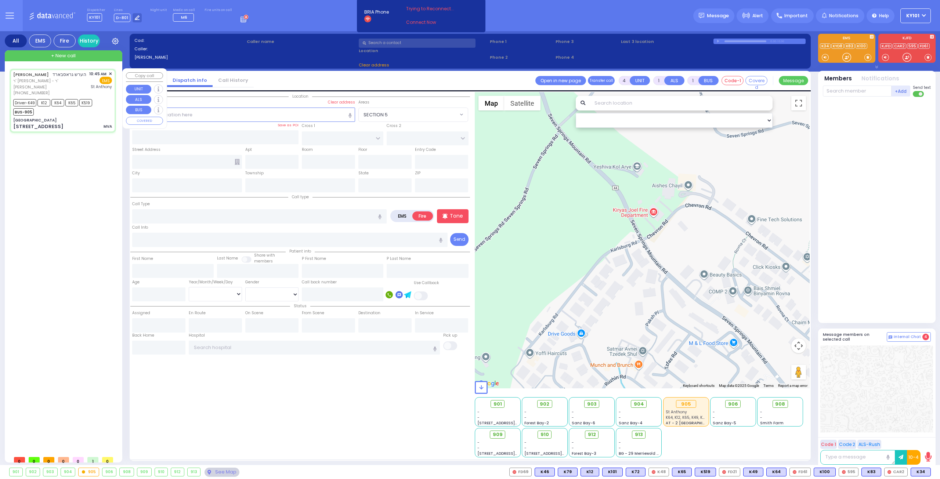
radio input "true"
type input "[PERSON_NAME]"
type input "Unknown"
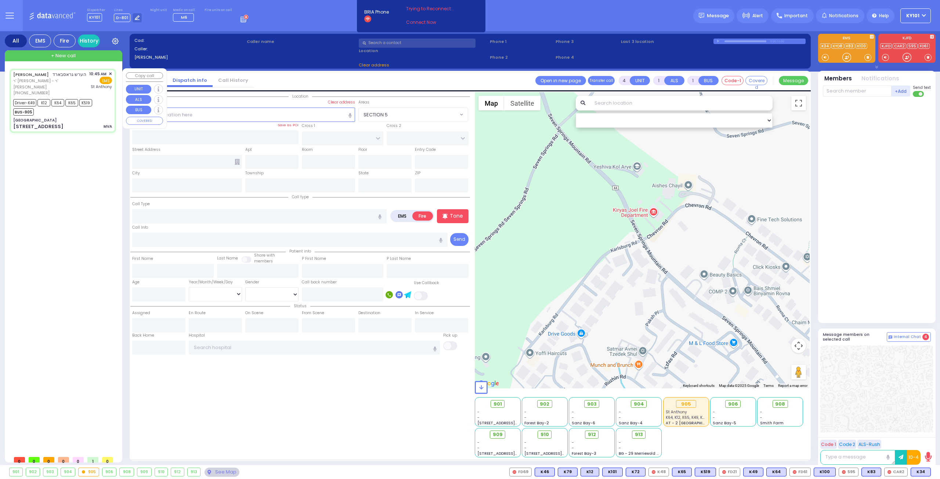
select select "Year"
type input "10:45"
type input "10:49"
type input "10:50"
type input "11:16"
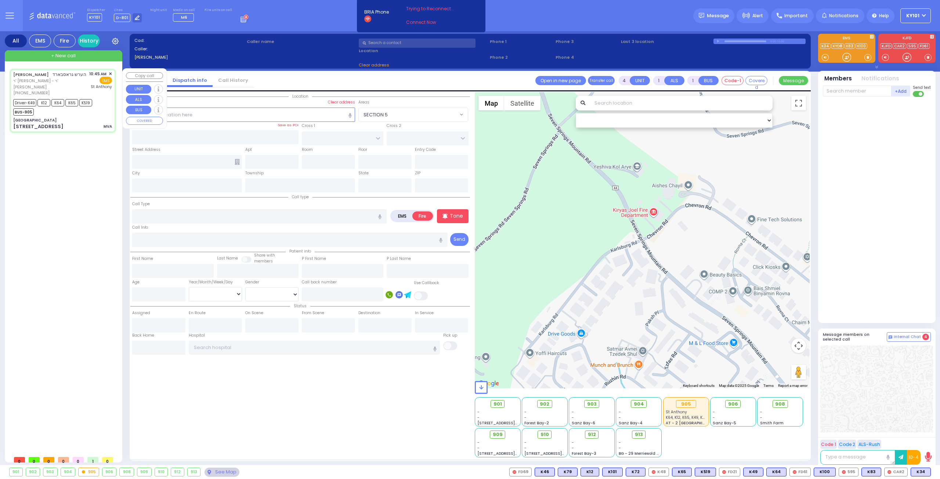
type input "[GEOGRAPHIC_DATA]"
select select "Hatzalah Garages"
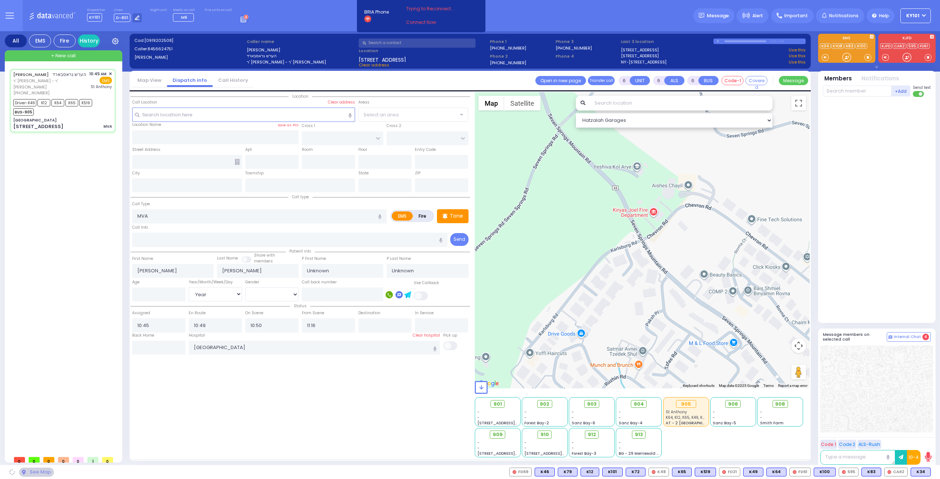
type input "[GEOGRAPHIC_DATA]"
type input "CHEVRON RD"
type input "[STREET_ADDRESS]"
type input "Monroe"
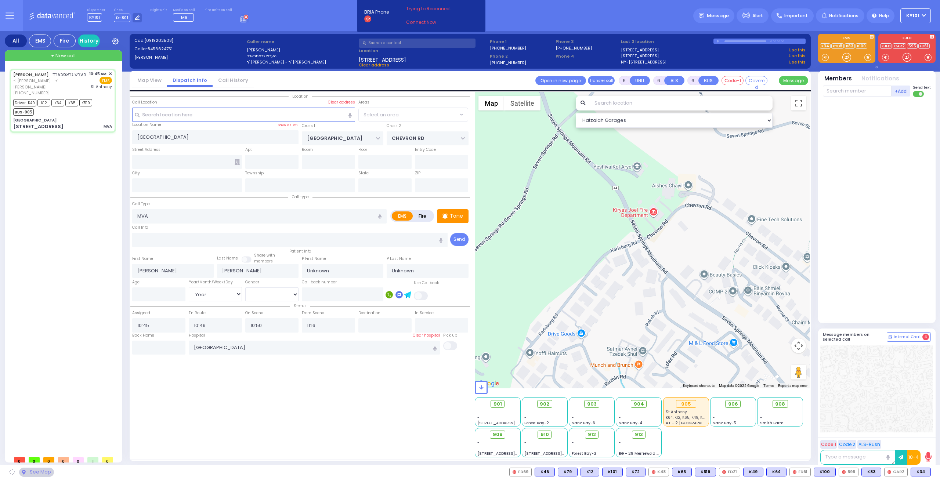
type input "[US_STATE]"
type input "10950"
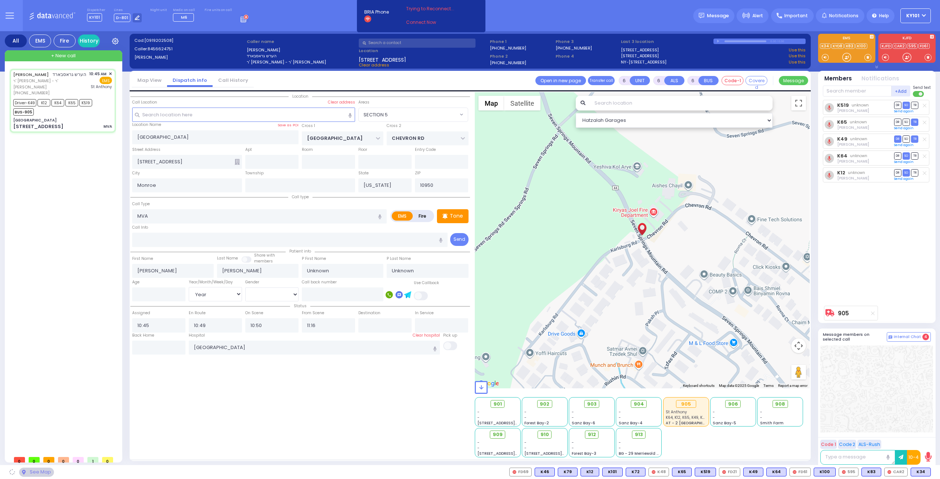
select select "SECTION 5"
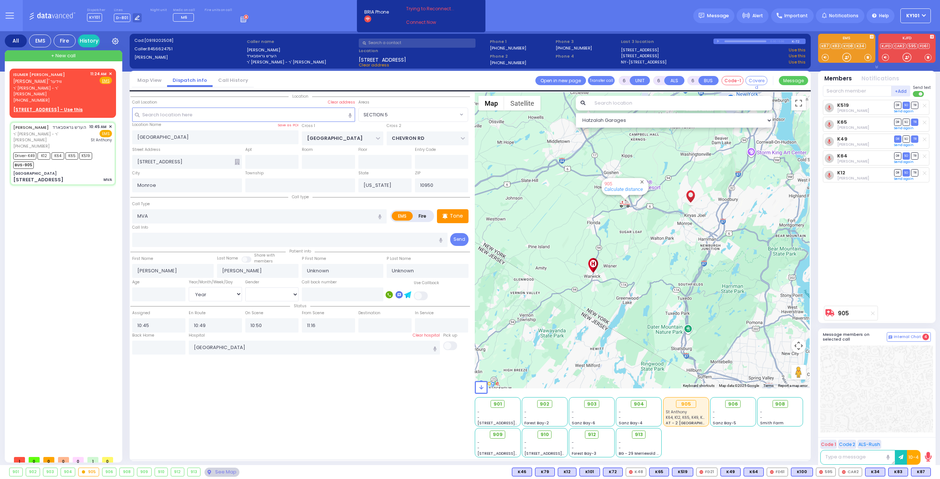
select select
radio input "true"
type input "Idy"
type input "[PERSON_NAME]"
type input "29"
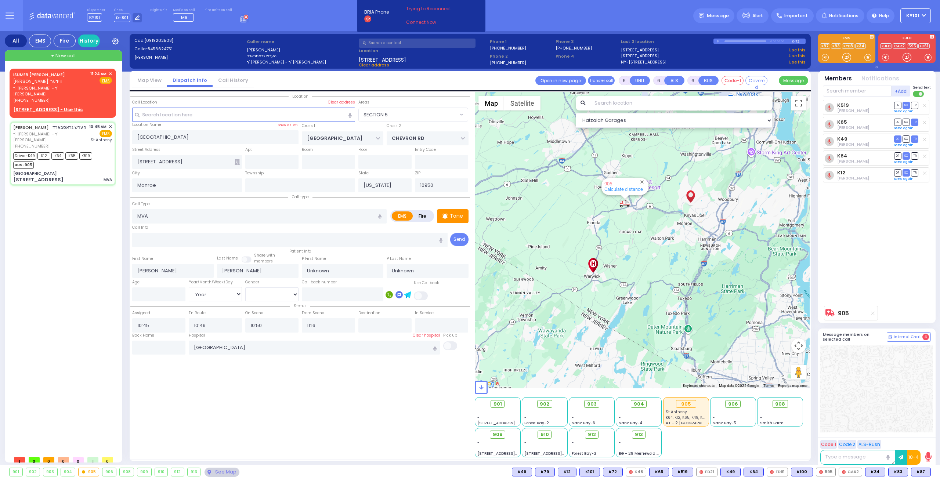
select select "Year"
select select "[DEMOGRAPHIC_DATA]"
select select "Hatzalah Garages"
select select
radio input "true"
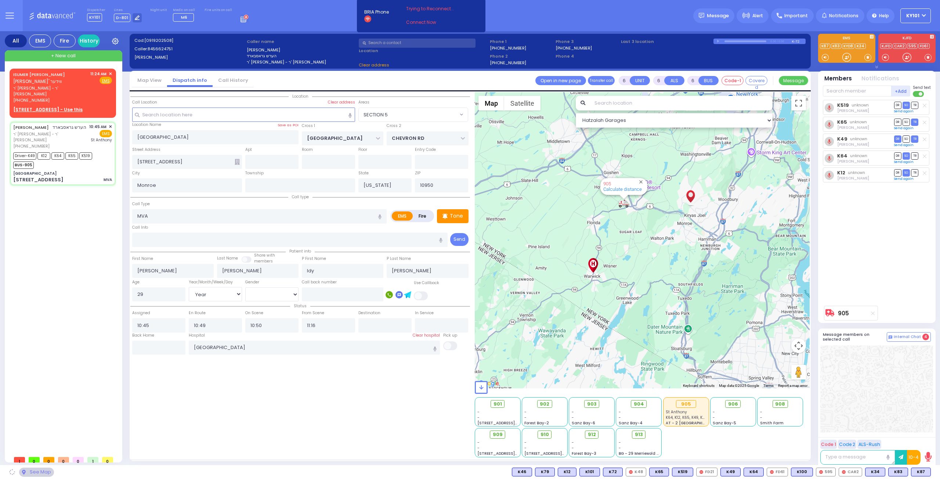
select select "Year"
select select "[DEMOGRAPHIC_DATA]"
select select "Hatzalah Garages"
select select "SECTION 5"
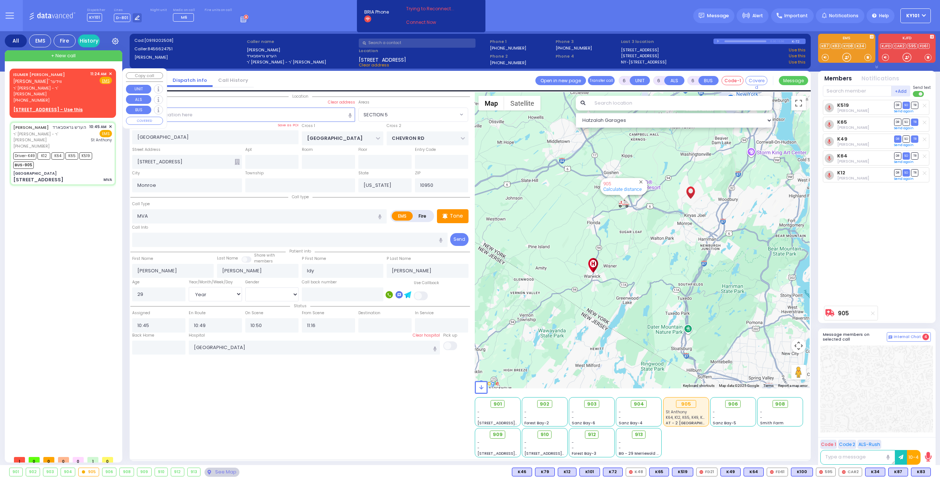
click at [109, 72] on span "✕" at bounding box center [110, 74] width 3 height 6
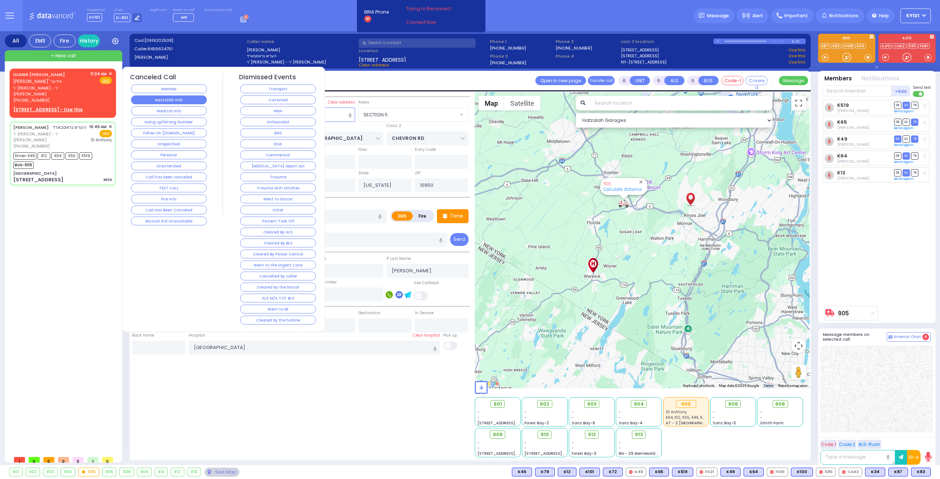
click at [177, 100] on button "Hatzalah Info" at bounding box center [169, 99] width 76 height 9
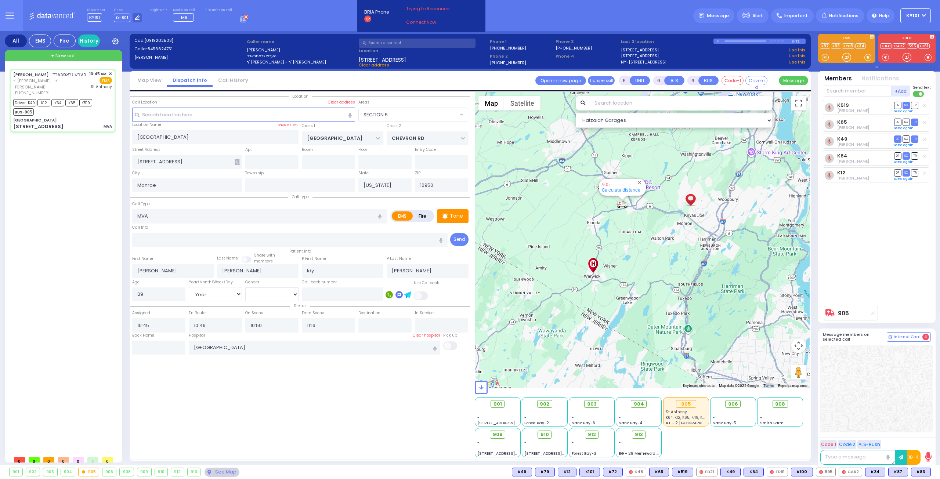
select select
radio input "true"
select select "Year"
select select "[DEMOGRAPHIC_DATA]"
select select "Hatzalah Garages"
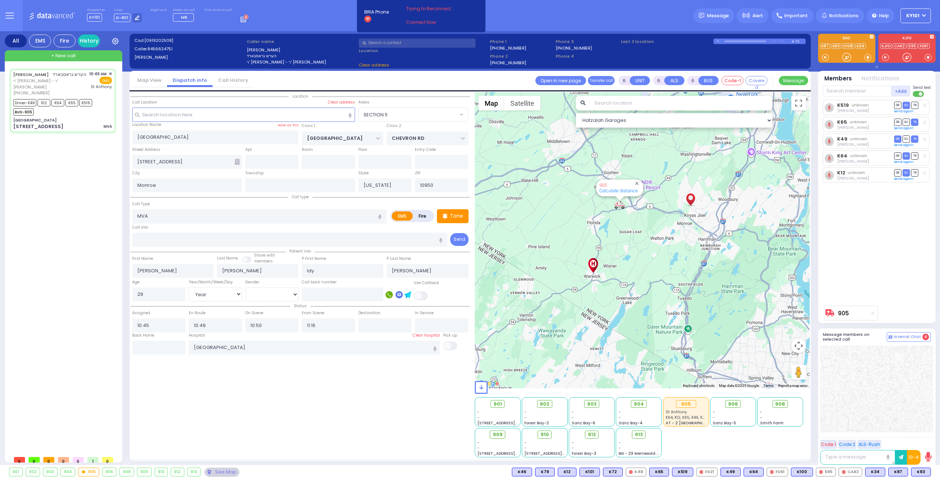
select select "SECTION 5"
select select
radio input "true"
select select "Year"
select select "[DEMOGRAPHIC_DATA]"
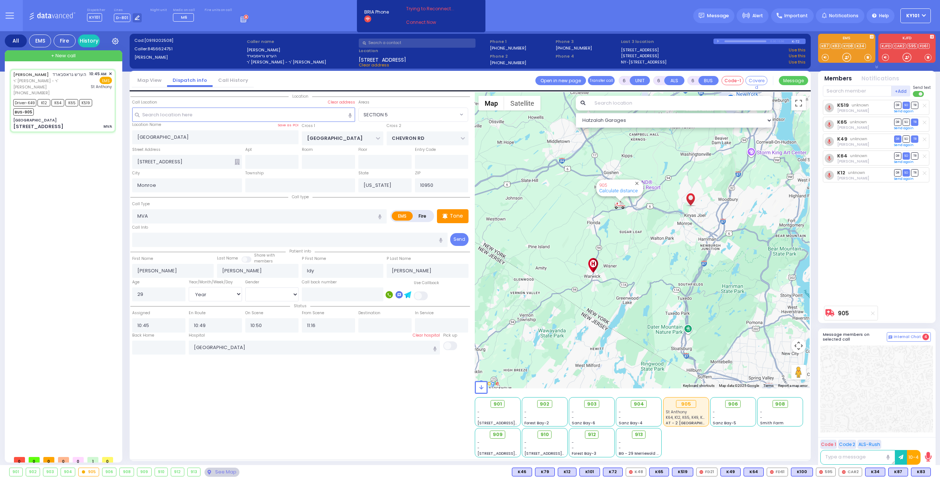
select select "Hatzalah Garages"
select select "SECTION 5"
select select
radio input "true"
select select "Year"
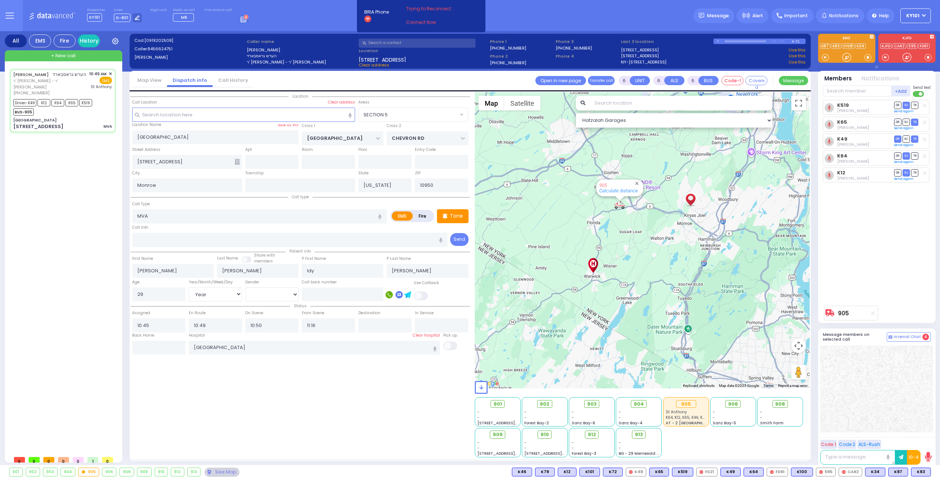
select select "[DEMOGRAPHIC_DATA]"
select select "Hatzalah Garages"
select select "SECTION 5"
select select
radio input "true"
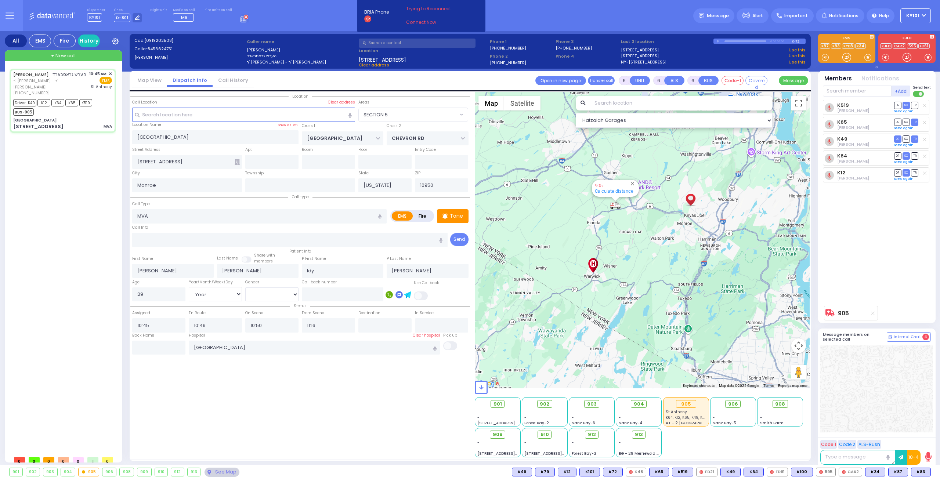
select select "Year"
select select "[DEMOGRAPHIC_DATA]"
select select "Hatzalah Garages"
select select "SECTION 5"
select select
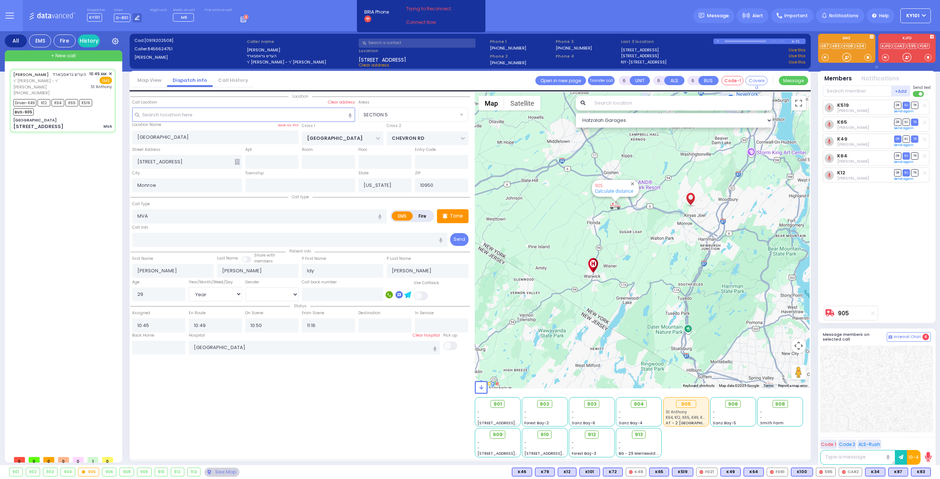
radio input "true"
select select "Year"
select select "[DEMOGRAPHIC_DATA]"
select select "Hatzalah Garages"
select select "SECTION 5"
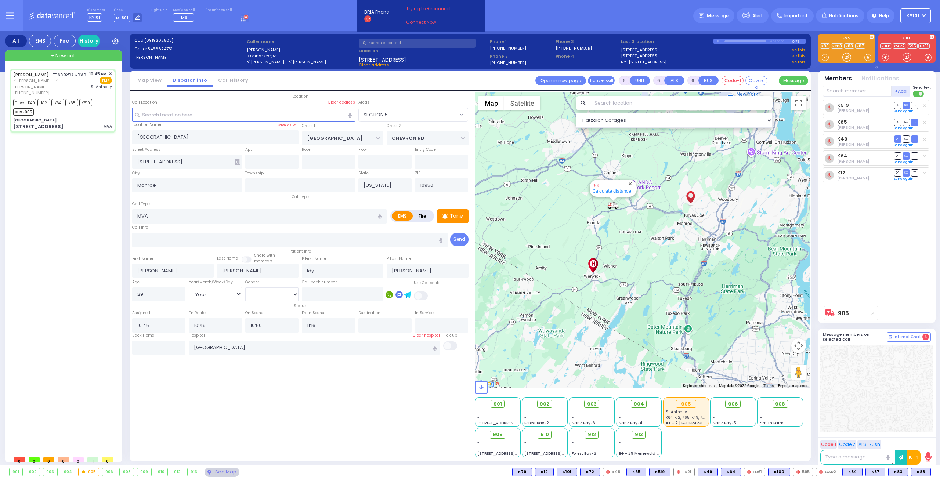
select select
radio input "true"
select select "Year"
select select "[DEMOGRAPHIC_DATA]"
select select "Hatzalah Garages"
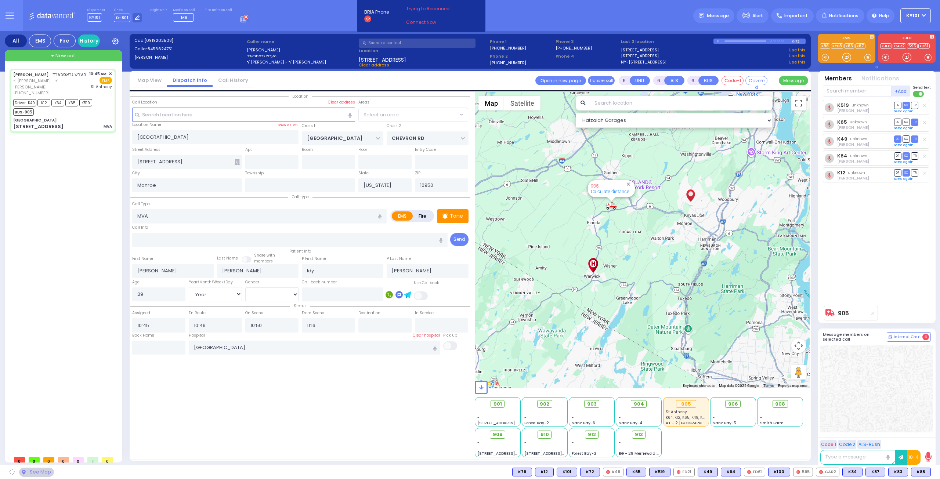
select select "SECTION 5"
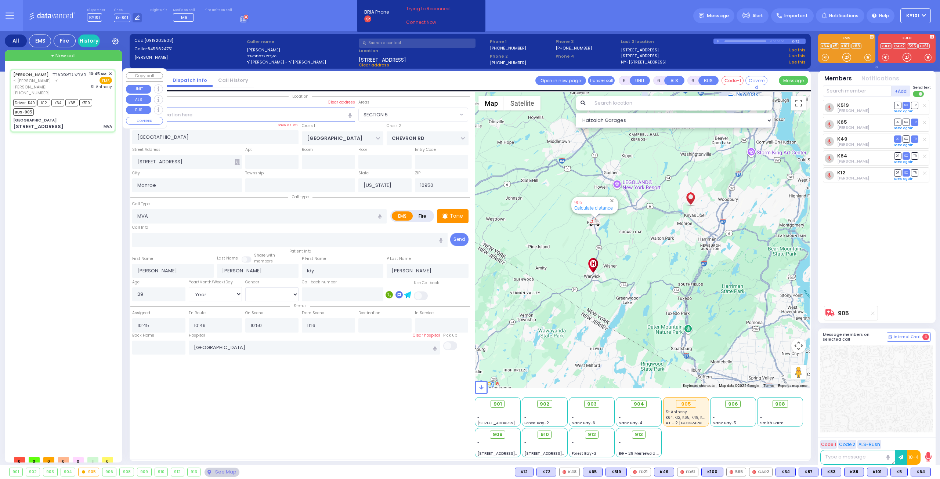
select select
radio input "true"
select select "Year"
select select "[DEMOGRAPHIC_DATA]"
select select "Hatzalah Garages"
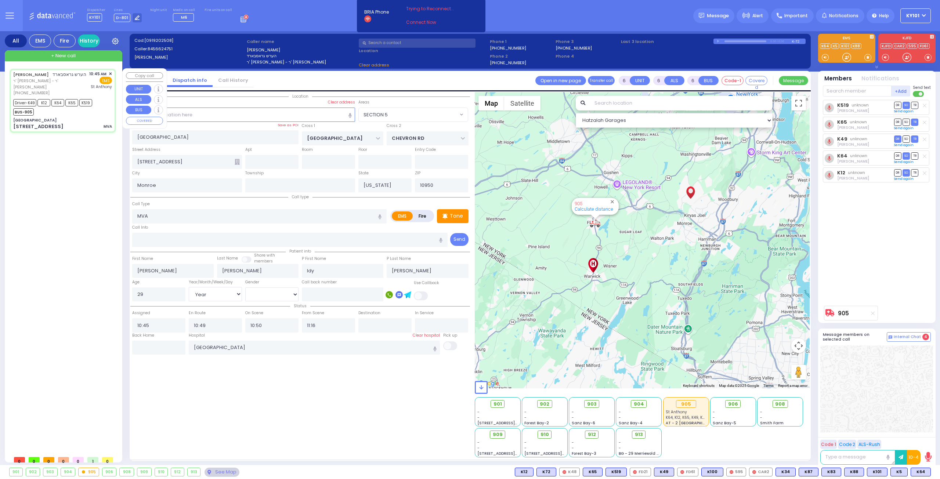
select select "SECTION 5"
select select
radio input "true"
select select "Year"
select select "[DEMOGRAPHIC_DATA]"
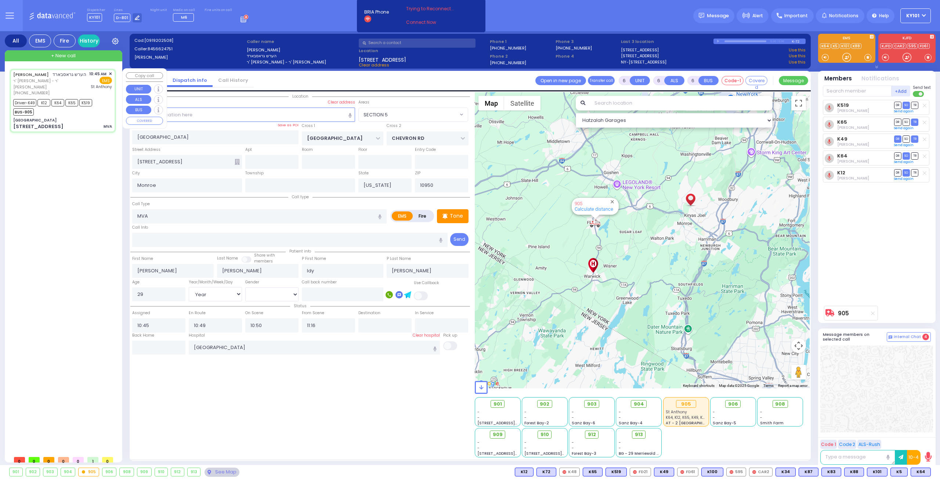
select select "Hatzalah Garages"
select select "SECTION 5"
select select
radio input "true"
select select "Year"
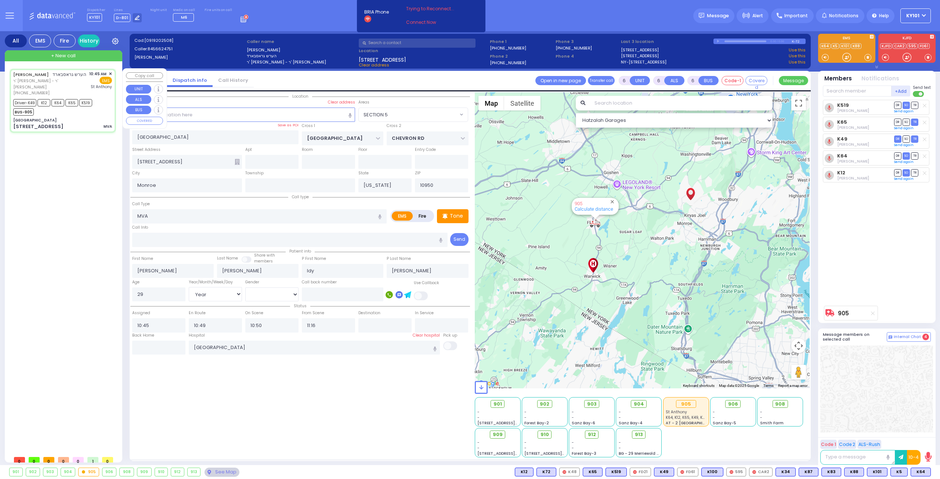
select select "[DEMOGRAPHIC_DATA]"
select select "Hatzalah Garages"
select select
radio input "true"
select select "Year"
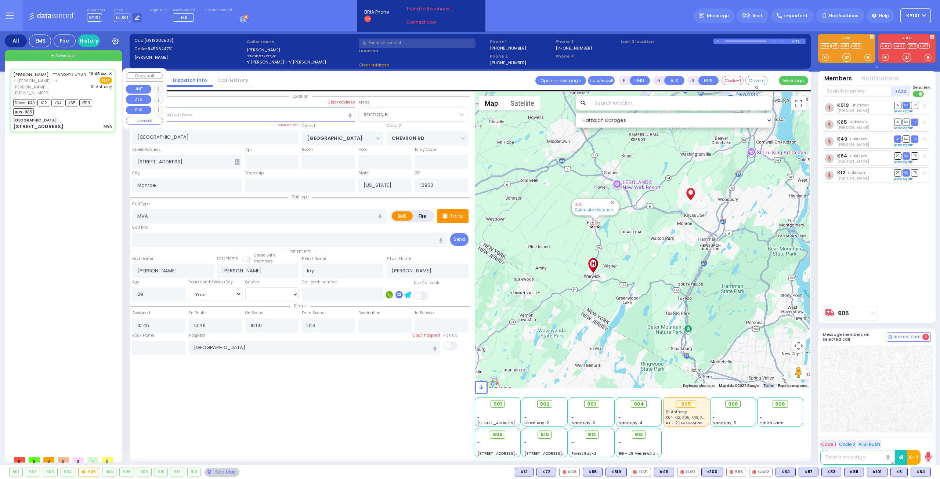
select select "[DEMOGRAPHIC_DATA]"
select select "Hatzalah Garages"
select select "SECTION 5"
select select
radio input "true"
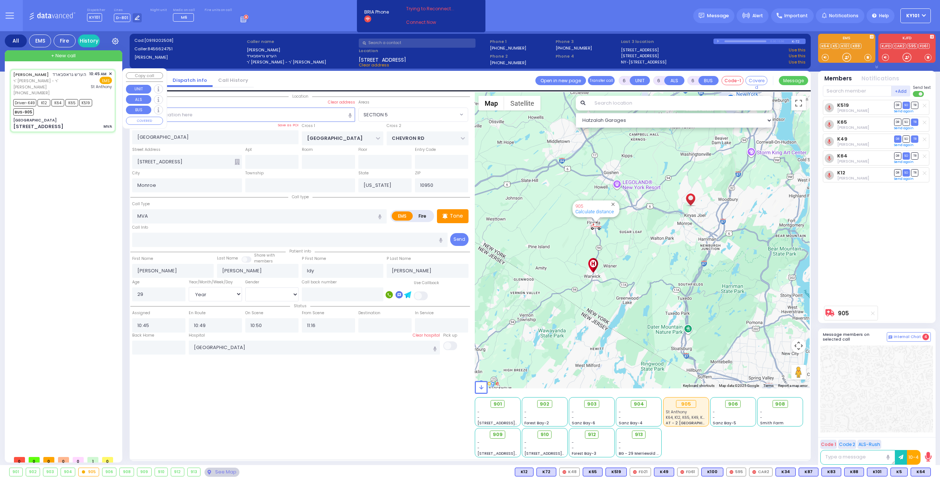
select select "Year"
select select "[DEMOGRAPHIC_DATA]"
select select "Hatzalah Garages"
select select "SECTION 5"
select select
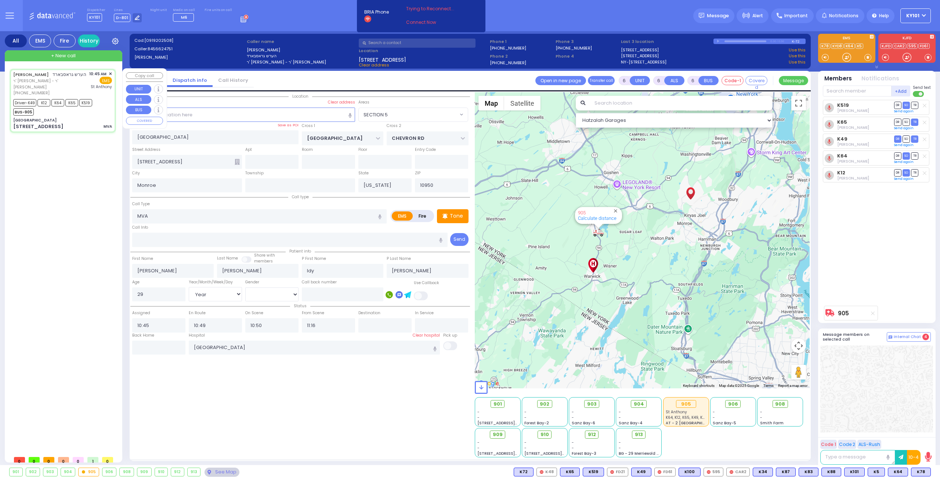
radio input "true"
select select "Year"
select select "[DEMOGRAPHIC_DATA]"
select select "Hatzalah Garages"
select select "SECTION 5"
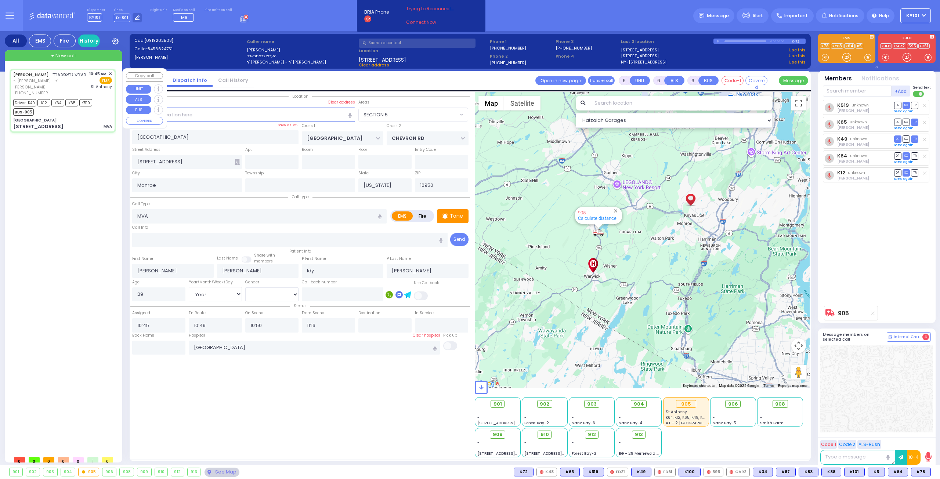
select select
radio input "true"
select select "Year"
select select "[DEMOGRAPHIC_DATA]"
select select "Hatzalah Garages"
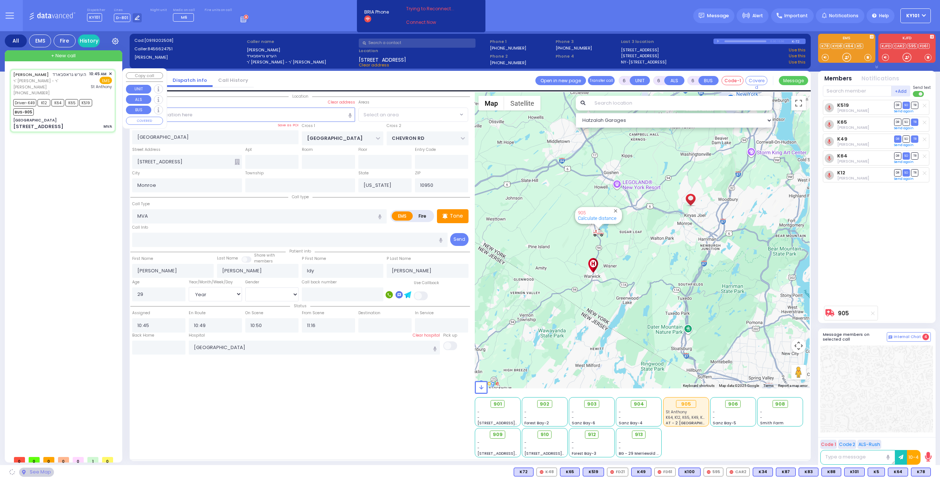
select select "SECTION 5"
select select
radio input "true"
select select "Year"
select select "[DEMOGRAPHIC_DATA]"
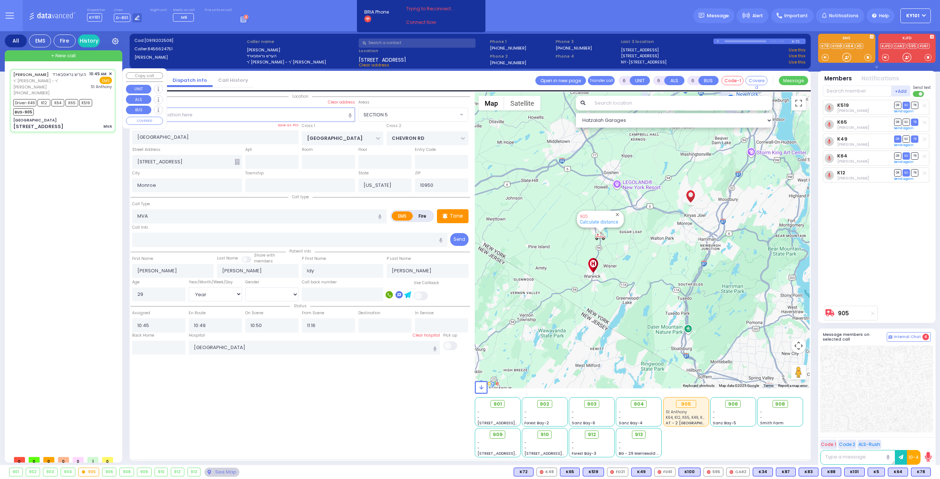
select select "Hatzalah Garages"
select select "SECTION 5"
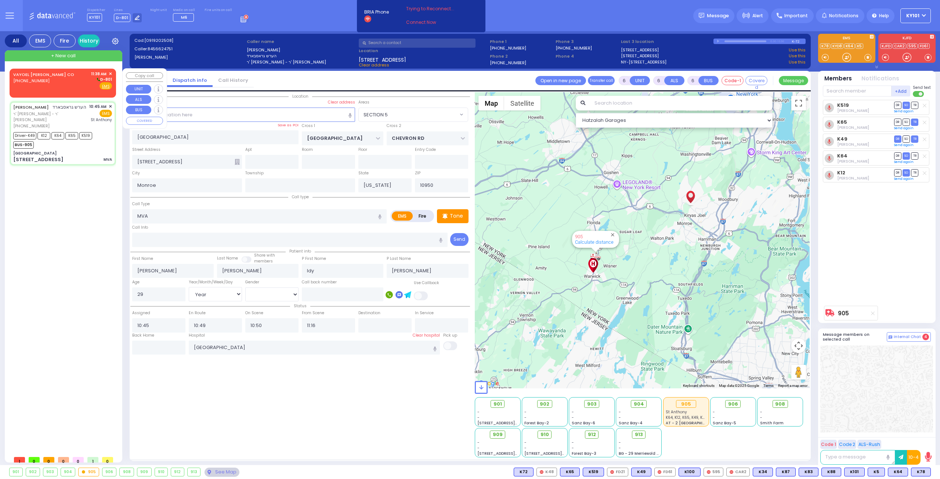
click at [49, 82] on div "(845) 655-1148" at bounding box center [44, 81] width 63 height 6
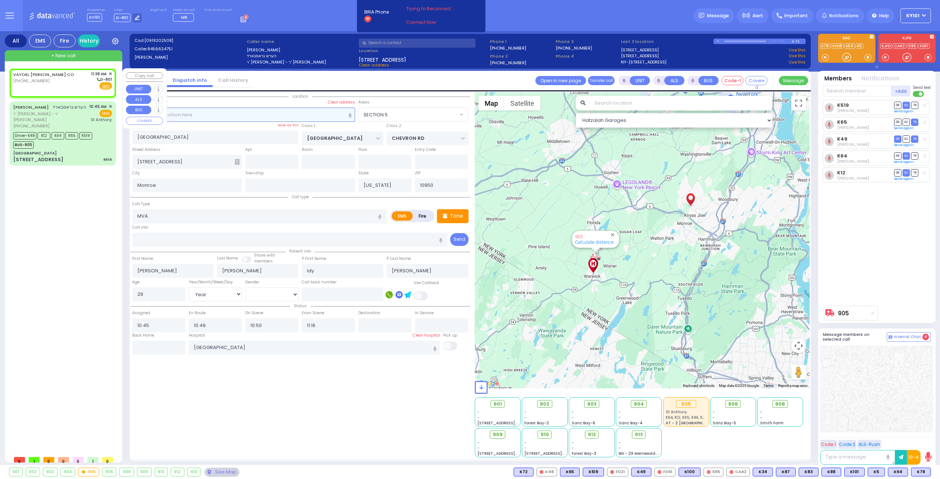
type input "2"
type input "1"
select select
radio input "true"
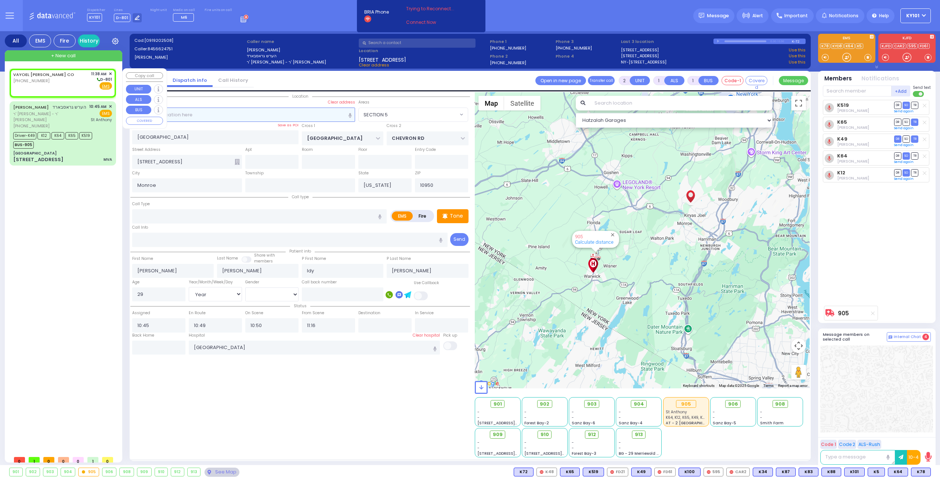
select select
type input "11:38"
select select "Hatzalah Garages"
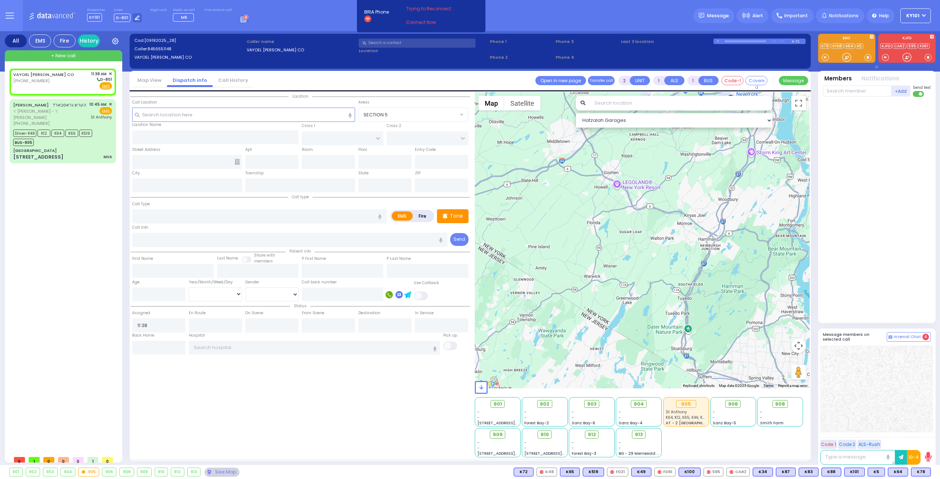
click at [236, 80] on link "Call History" at bounding box center [232, 80] width 41 height 7
select select
radio input "true"
select select
select select "Hatzalah Garages"
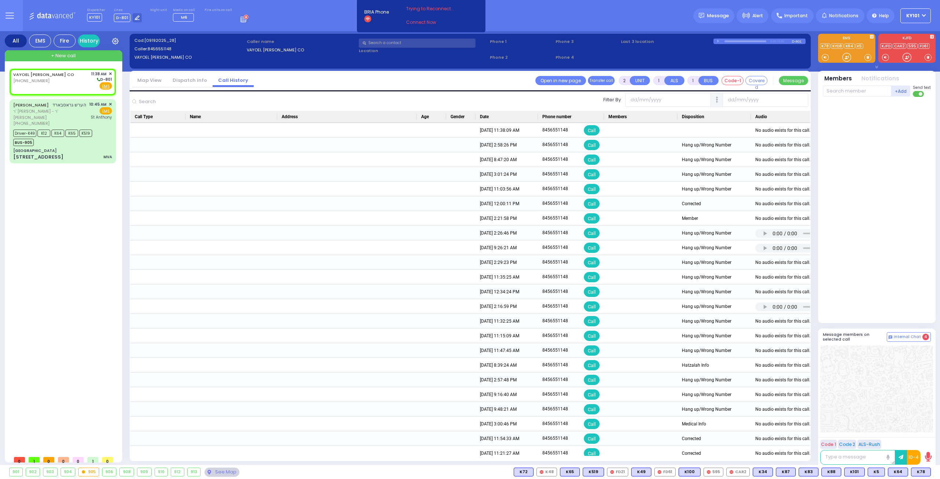
click at [185, 80] on link "Dispatch info" at bounding box center [190, 80] width 46 height 7
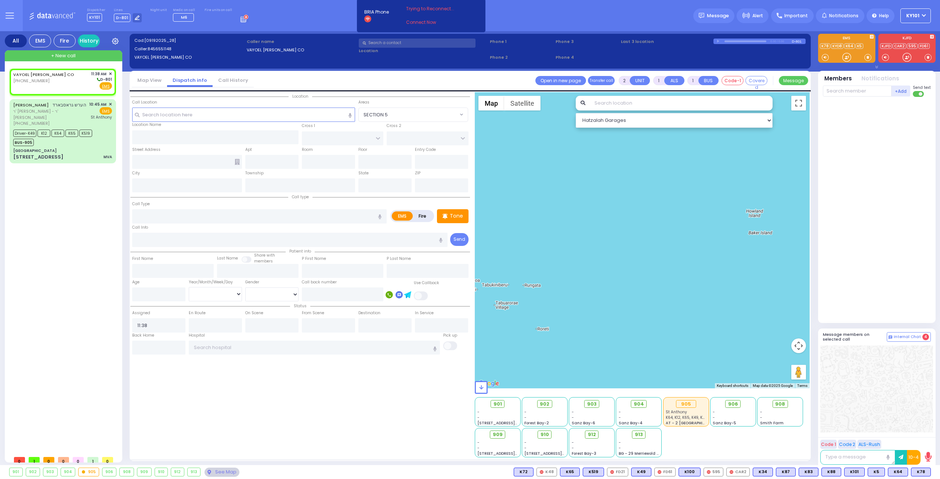
click at [235, 83] on link "Call History" at bounding box center [232, 80] width 41 height 7
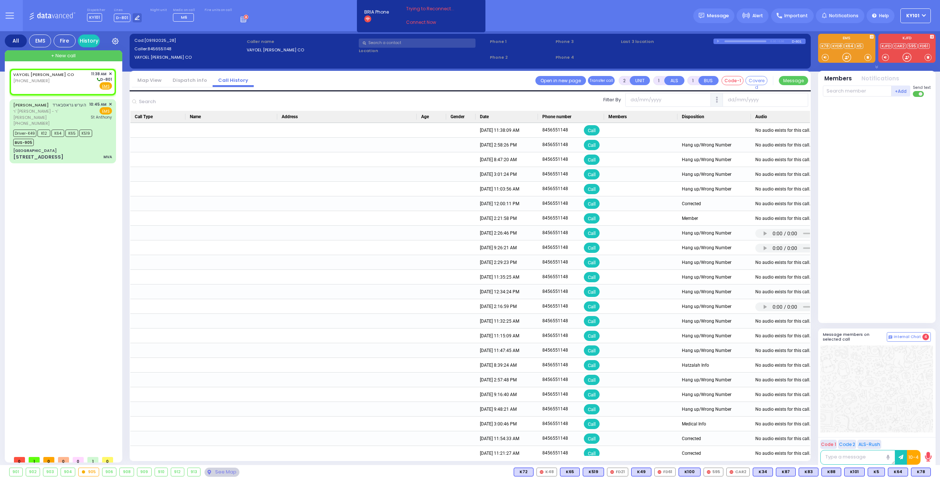
click at [192, 83] on link "Dispatch info" at bounding box center [190, 80] width 46 height 7
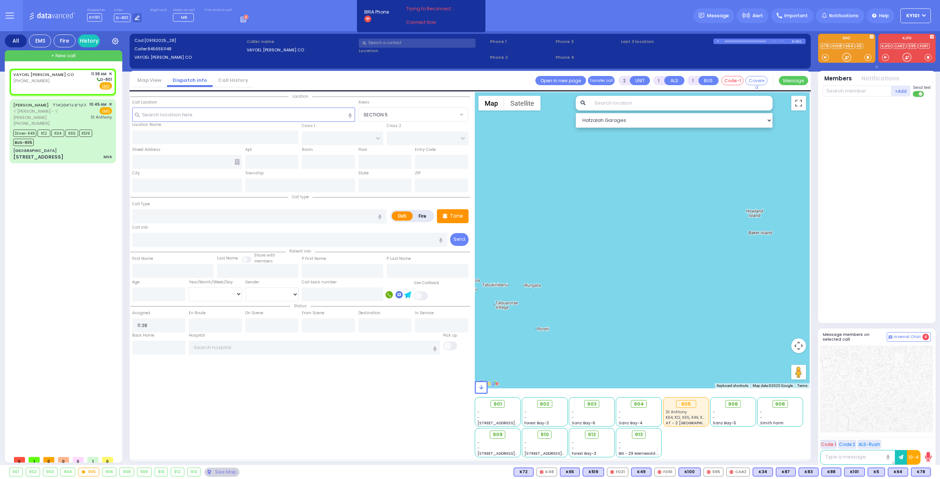
click at [224, 79] on link "Call History" at bounding box center [232, 80] width 41 height 7
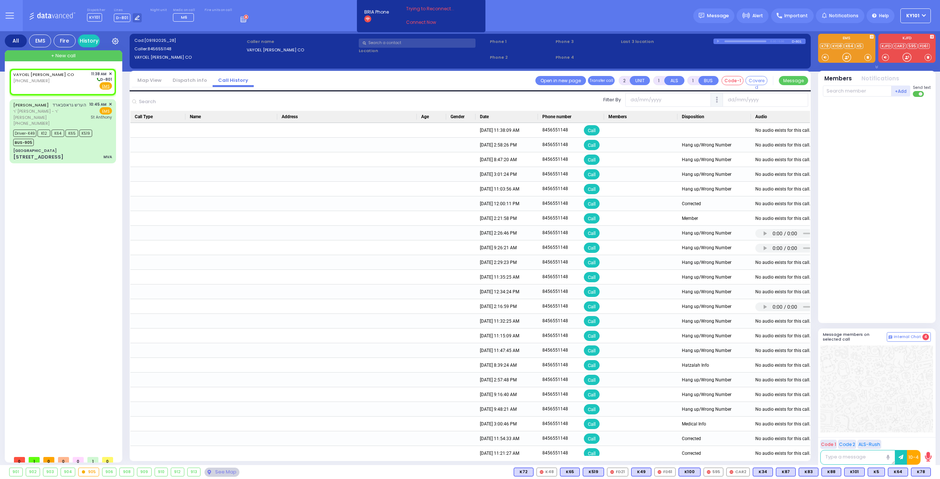
click at [189, 82] on link "Dispatch info" at bounding box center [190, 80] width 46 height 7
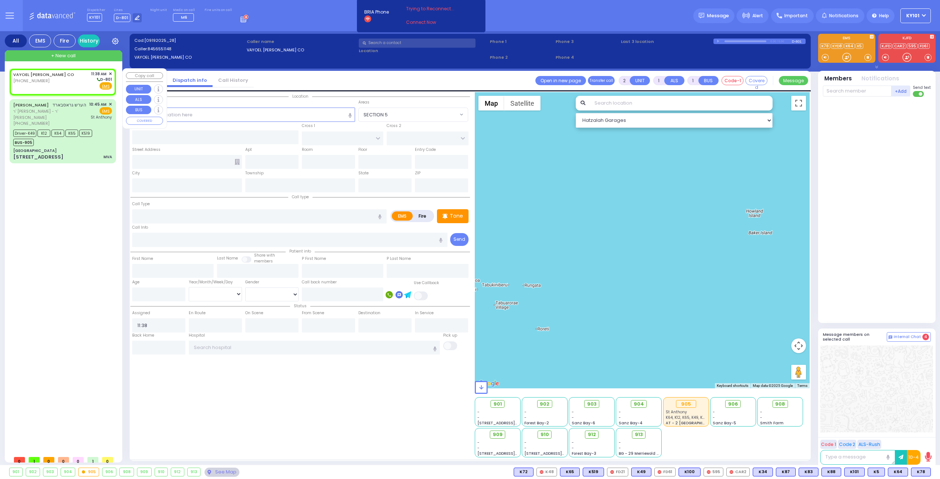
click at [112, 75] on span "✕" at bounding box center [110, 74] width 3 height 6
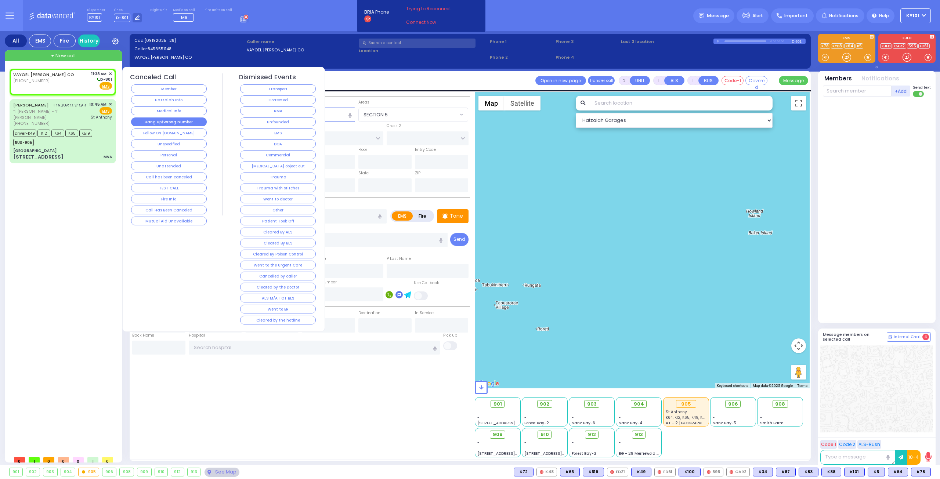
click at [163, 118] on button "Hang up/Wrong Number" at bounding box center [169, 121] width 76 height 9
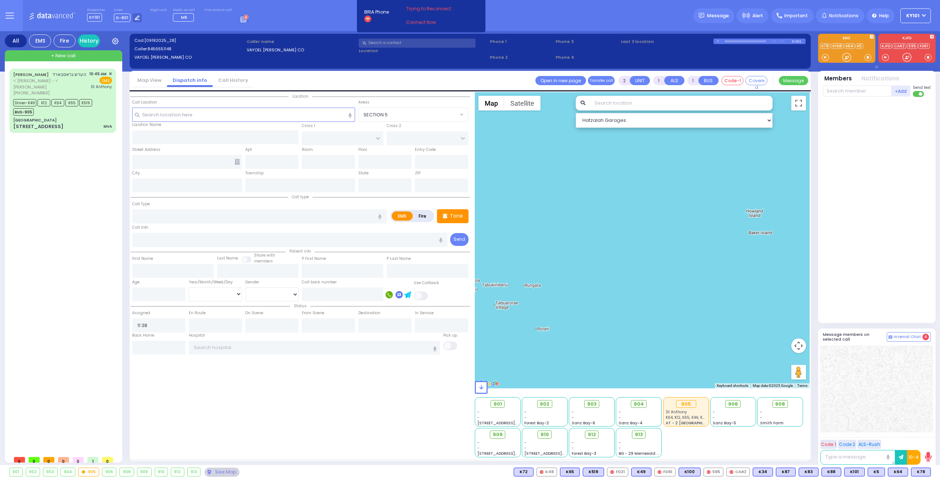
select select
radio input "true"
select select
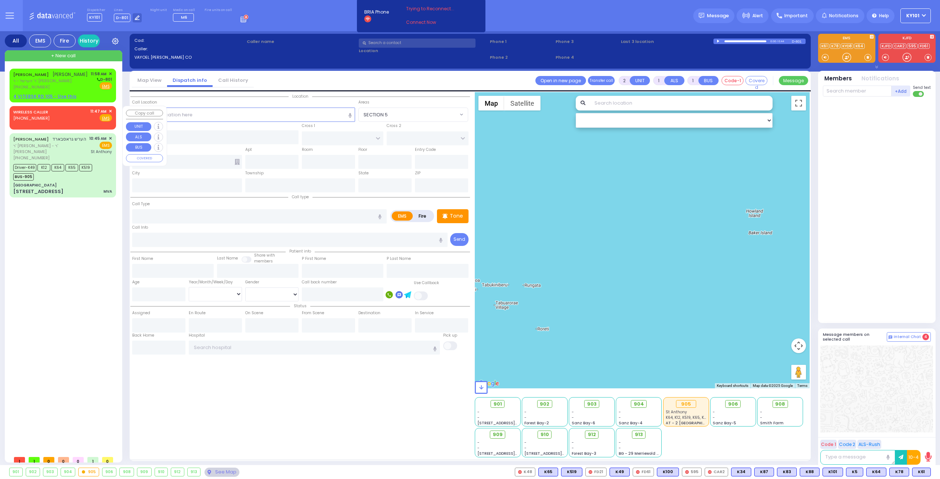
click at [110, 110] on span "✕" at bounding box center [110, 111] width 3 height 6
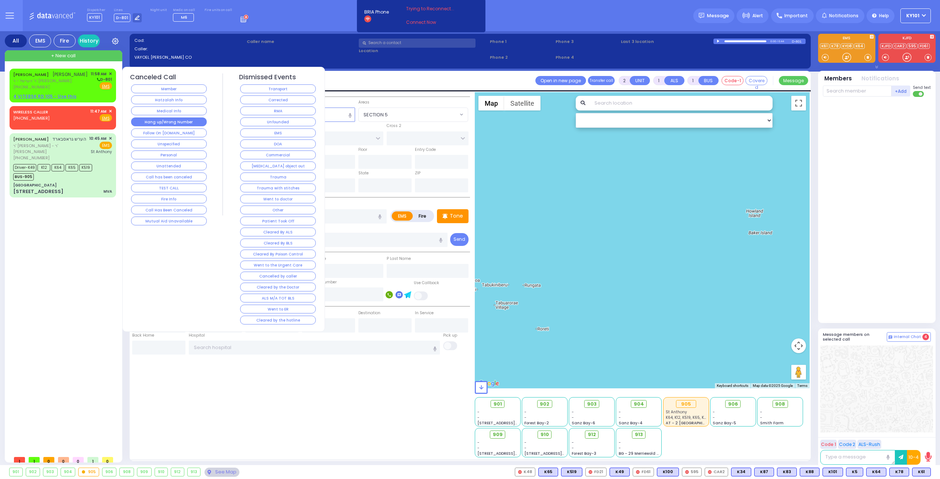
click at [176, 119] on button "Hang up/Wrong Number" at bounding box center [169, 121] width 76 height 9
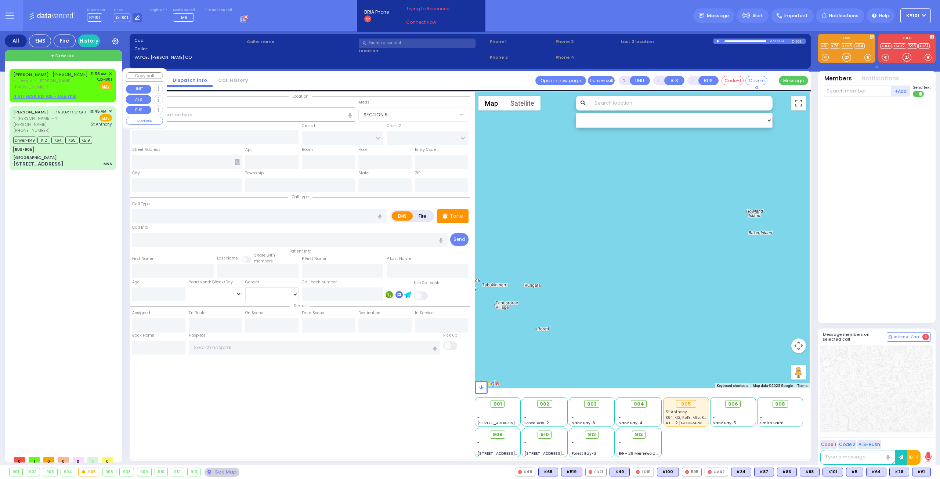
click at [110, 72] on span "✕" at bounding box center [110, 74] width 3 height 6
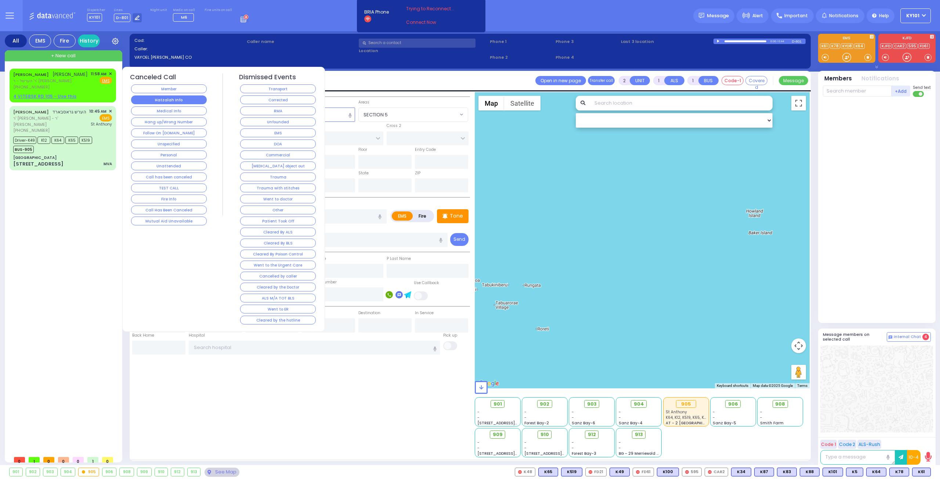
click at [190, 101] on button "Hatzalah Info" at bounding box center [169, 99] width 76 height 9
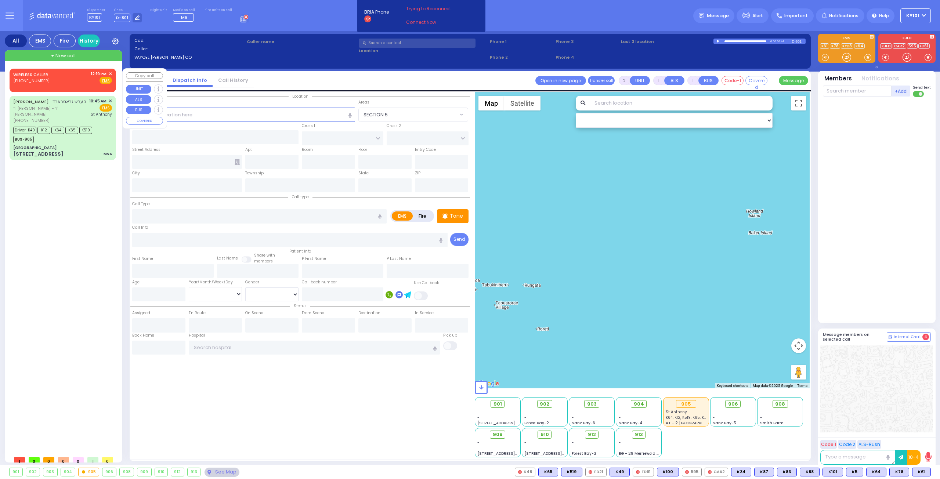
click at [44, 85] on div "WIRELESS CALLER (347) 624-2585 12:19 PM ✕ Fire EMS" at bounding box center [62, 79] width 103 height 19
select select
radio input "true"
select select
type input "12:19"
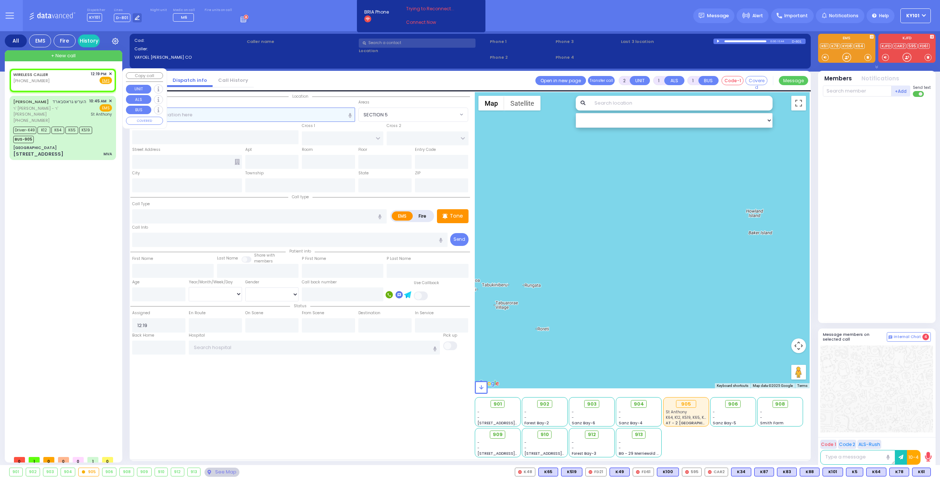
select select "Hatzalah Garages"
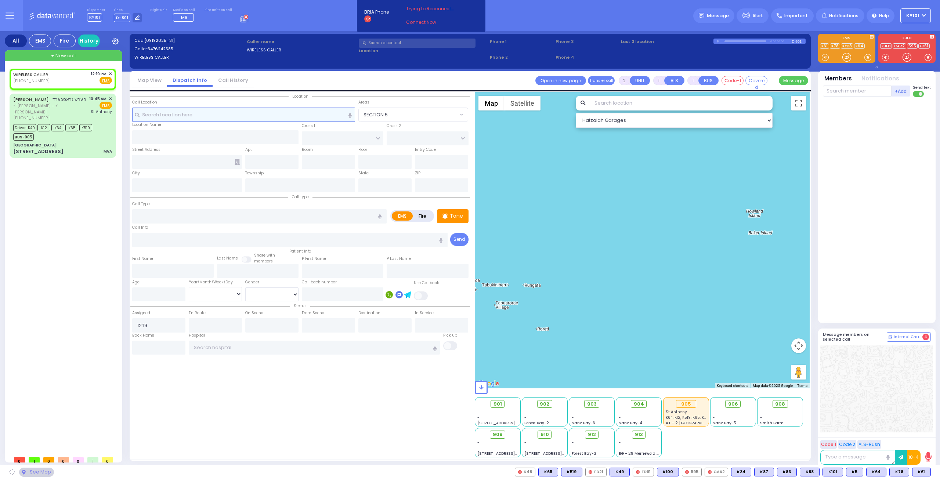
select select
radio input "true"
select select
click at [219, 84] on li "Call History" at bounding box center [232, 80] width 41 height 13
click at [231, 80] on link "Call History" at bounding box center [232, 80] width 41 height 7
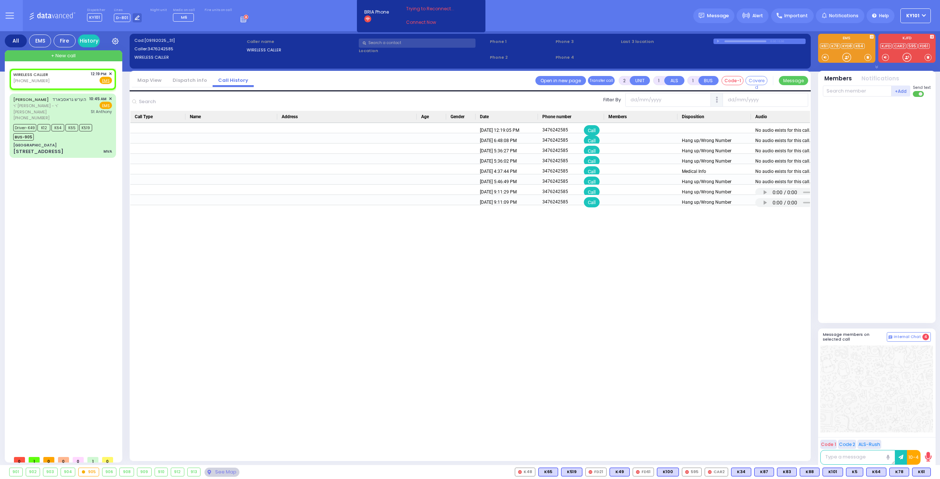
click at [190, 83] on link "Dispatch info" at bounding box center [190, 80] width 46 height 7
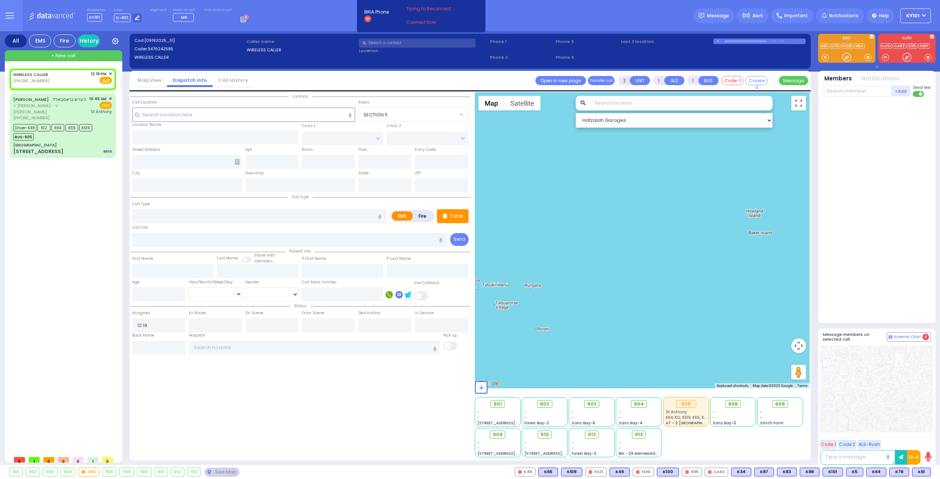
select select
click at [111, 74] on span "✕" at bounding box center [110, 74] width 3 height 6
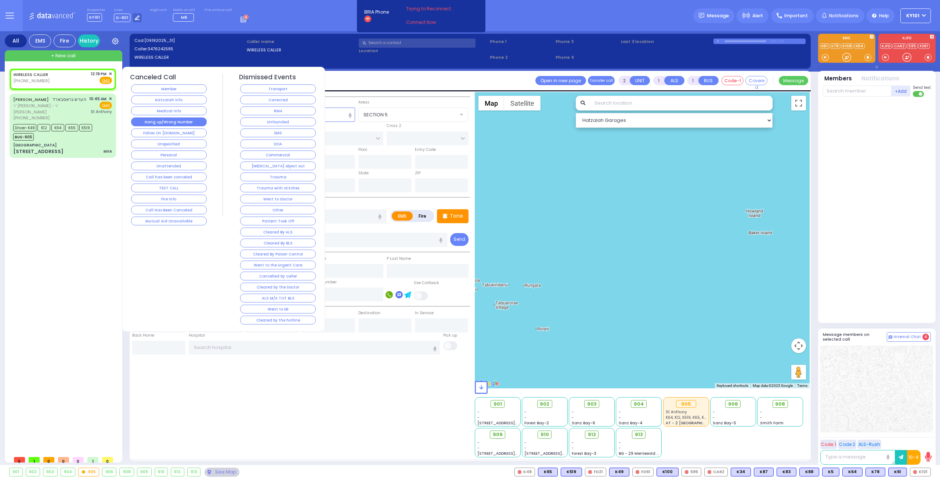
click at [177, 122] on button "Hang up/Wrong Number" at bounding box center [169, 121] width 76 height 9
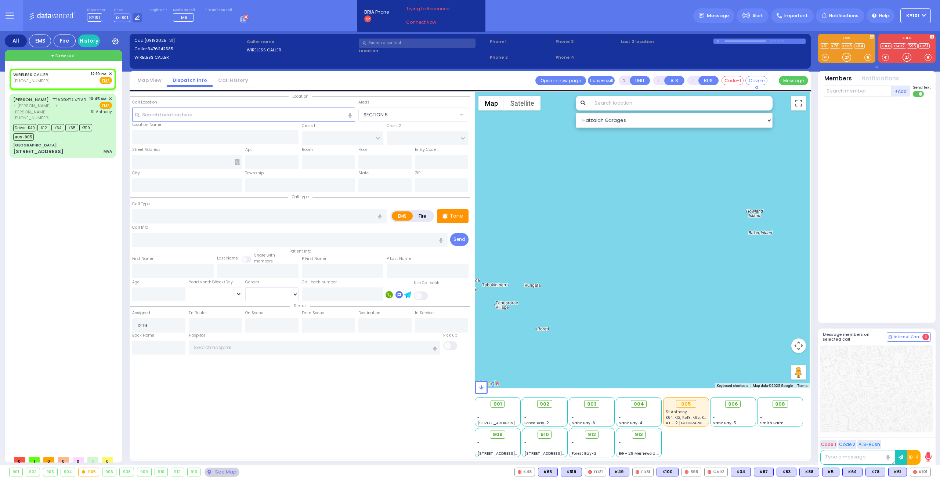
select select
radio input "true"
select select
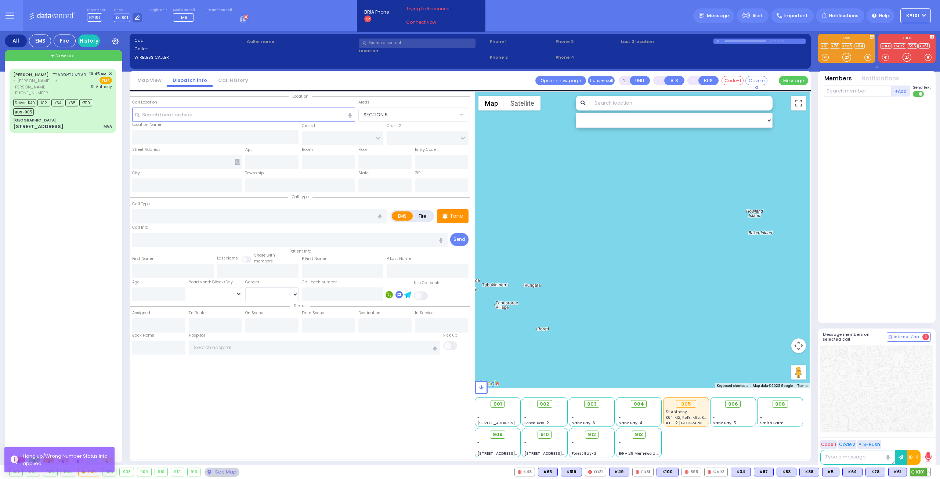
click at [929, 472] on button at bounding box center [928, 472] width 4 height 8
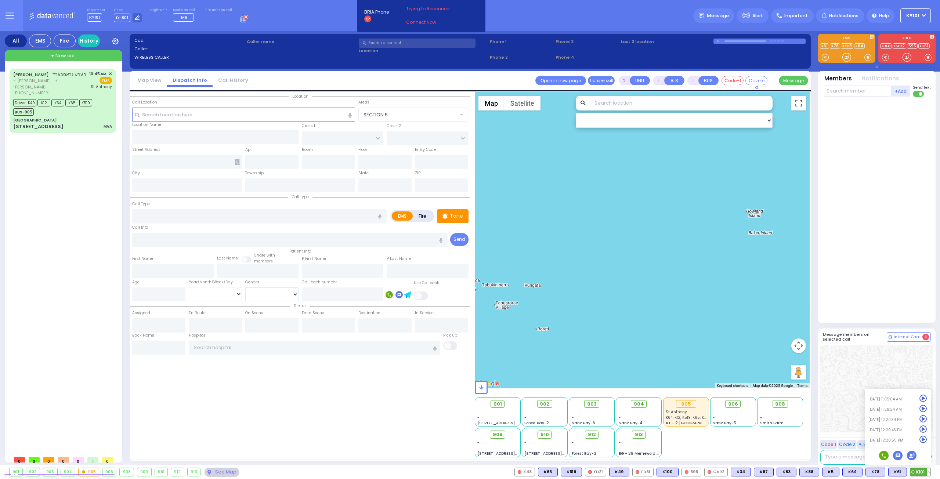
click at [924, 439] on icon at bounding box center [923, 440] width 8 height 8
click at [853, 377] on div at bounding box center [876, 388] width 113 height 87
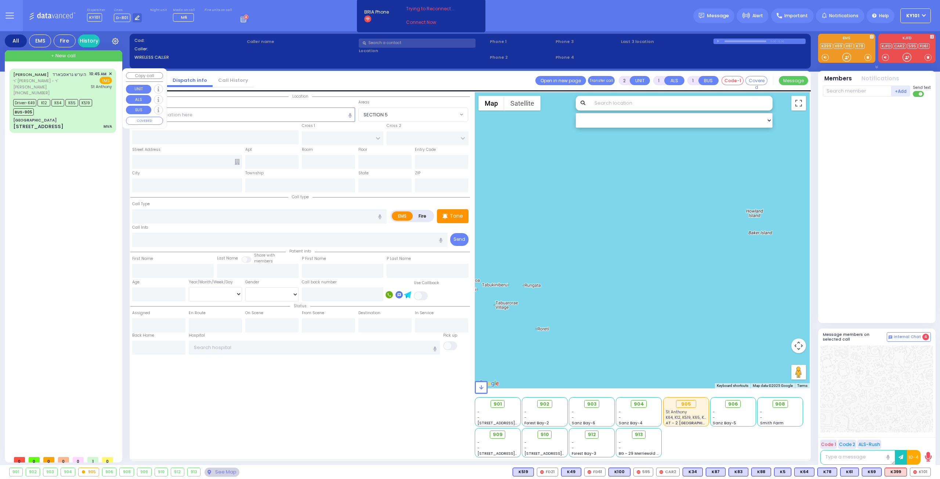
click at [73, 124] on div "[STREET_ADDRESS] MVA" at bounding box center [62, 126] width 99 height 7
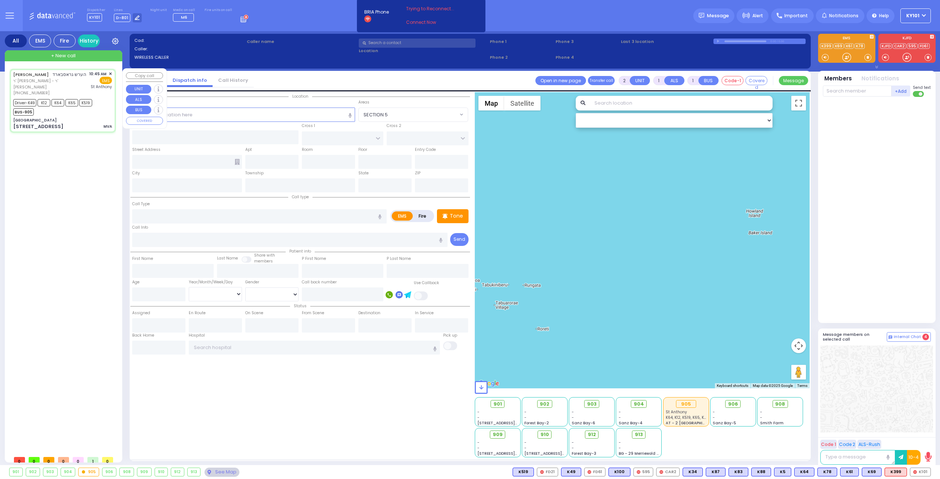
type input "6"
select select
type input "MVA"
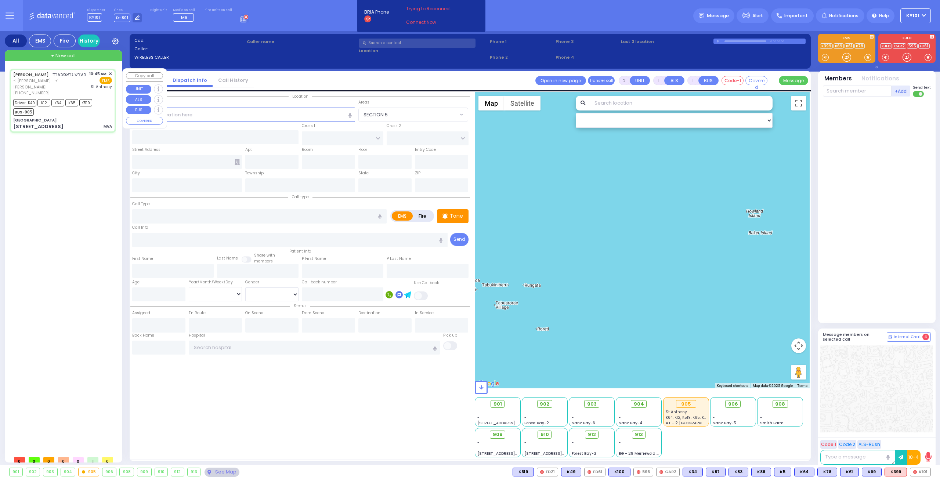
radio input "true"
type input "[PERSON_NAME]"
type input "Idy"
type input "[PERSON_NAME]"
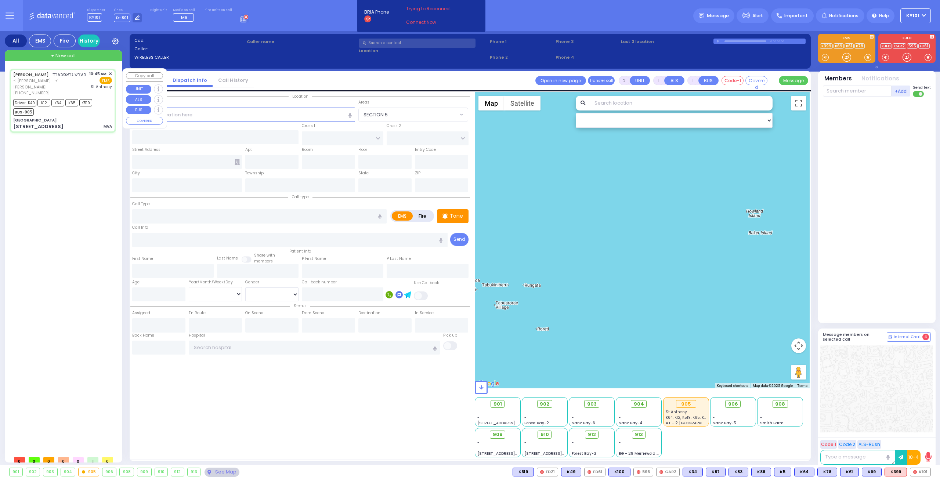
type input "29"
select select "Year"
select select "[DEMOGRAPHIC_DATA]"
type input "10:45"
type input "10:49"
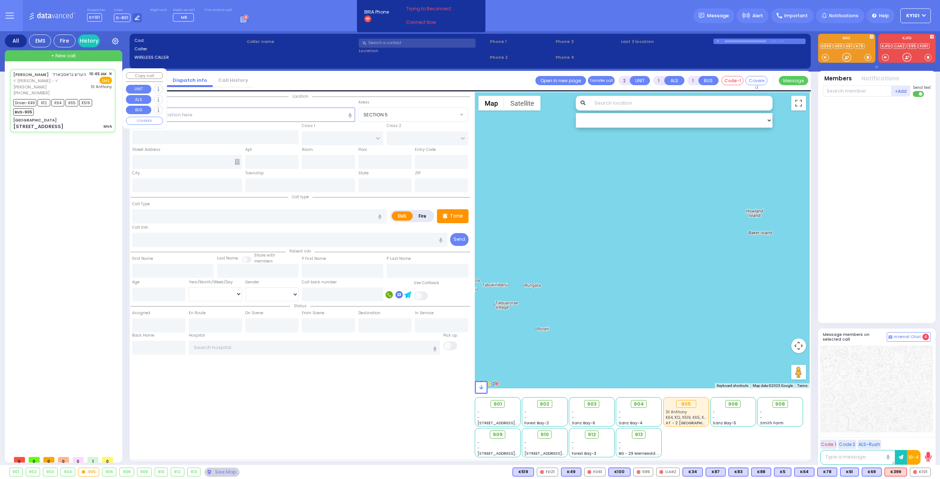
type input "10:50"
type input "11:16"
type input "11:44"
type input "[GEOGRAPHIC_DATA]"
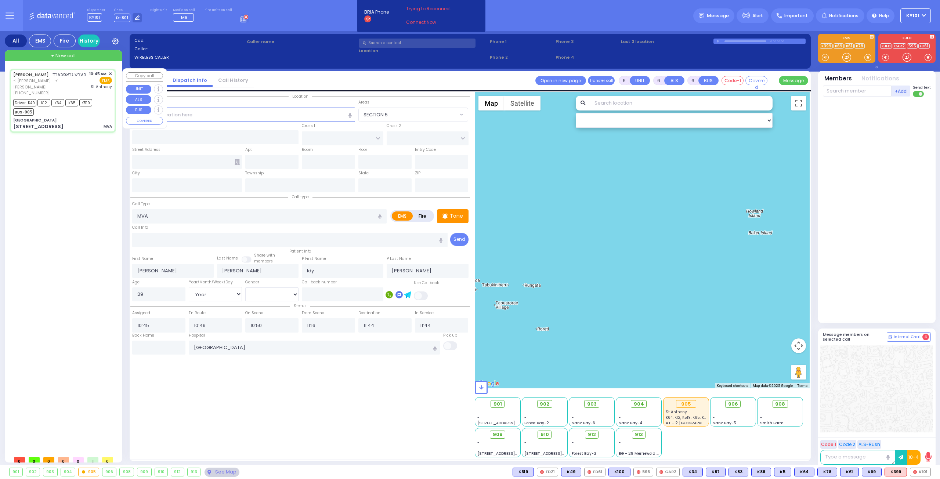
select select "Hatzalah Garages"
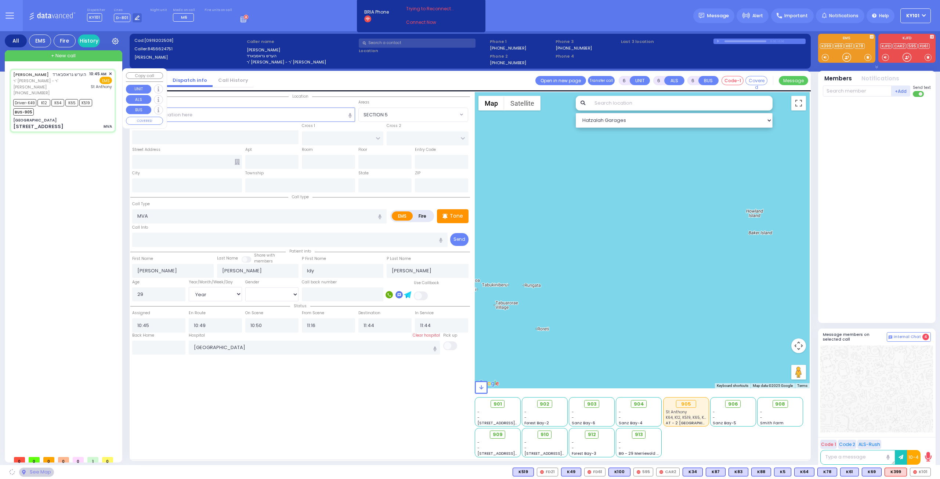
type input "[GEOGRAPHIC_DATA]"
type input "CHEVRON RD"
type input "[STREET_ADDRESS]"
type input "Monroe"
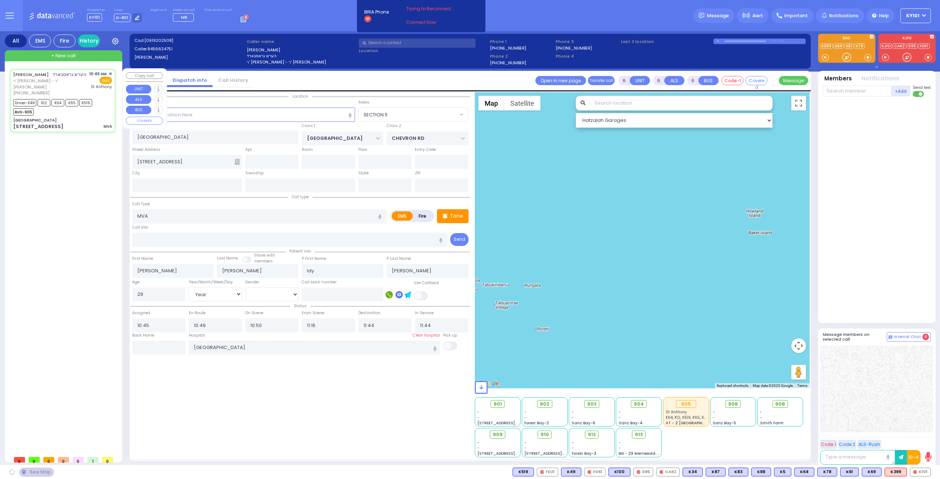
type input "[US_STATE]"
type input "10950"
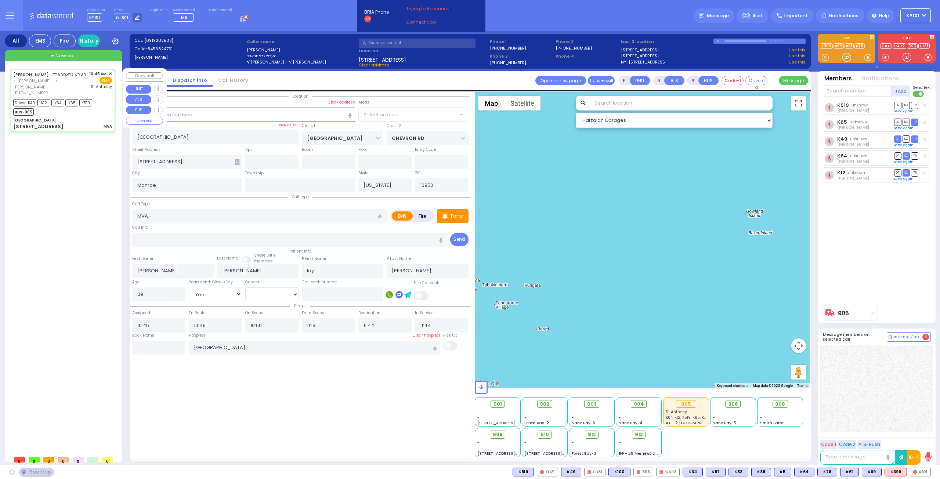
select select "SECTION 5"
